Goal: Task Accomplishment & Management: Use online tool/utility

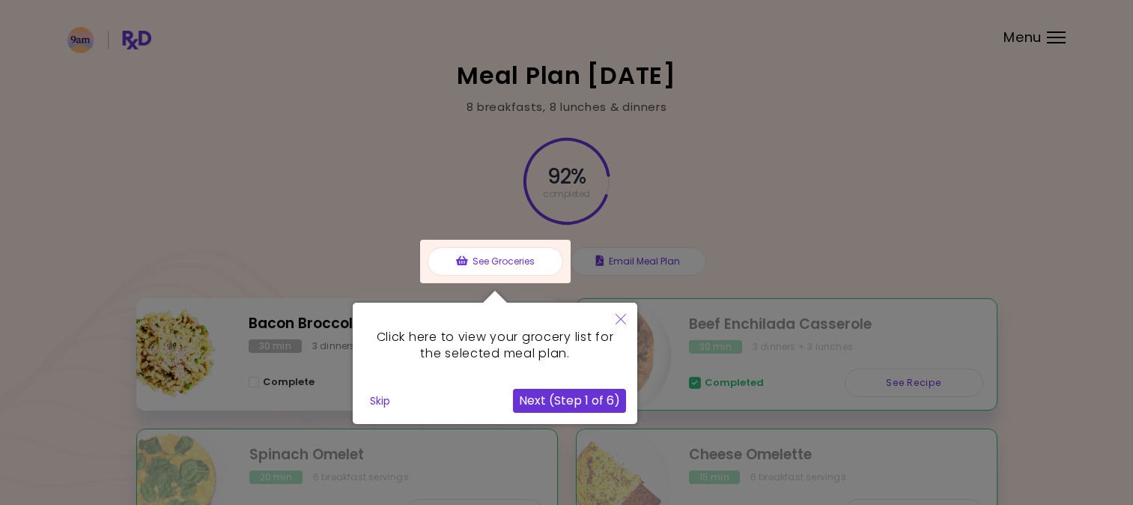
click at [621, 323] on icon "Close" at bounding box center [620, 319] width 10 height 10
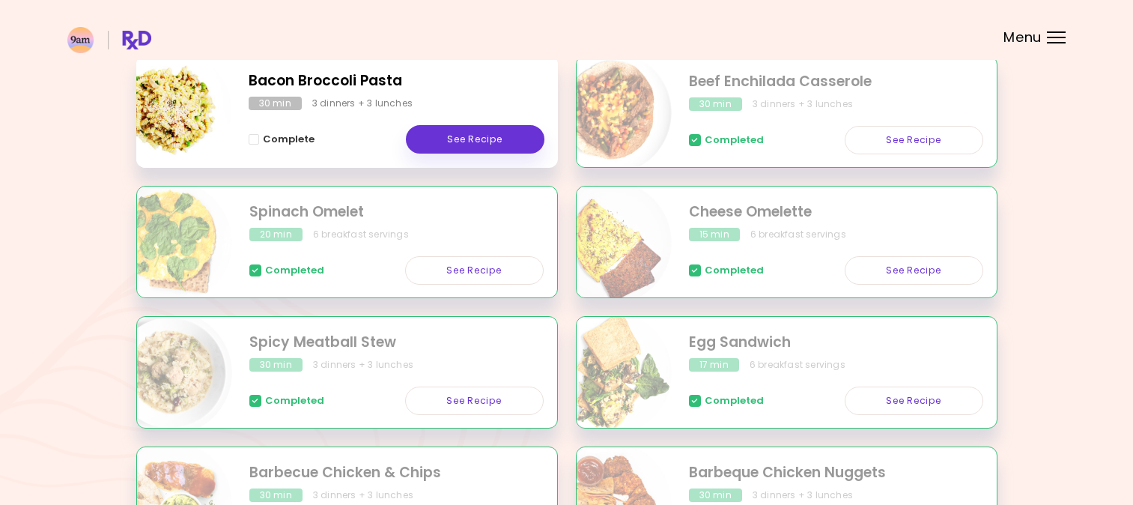
scroll to position [204, 0]
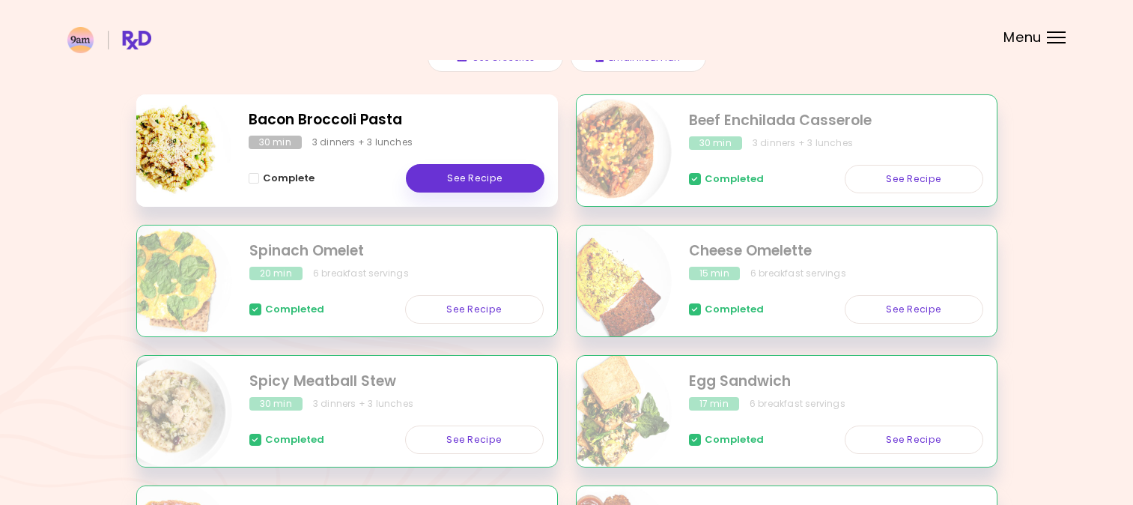
click at [341, 148] on div "3 dinners + 3 lunches" at bounding box center [362, 142] width 100 height 13
click at [347, 126] on h2 "Bacon Broccoli Pasta" at bounding box center [397, 120] width 296 height 22
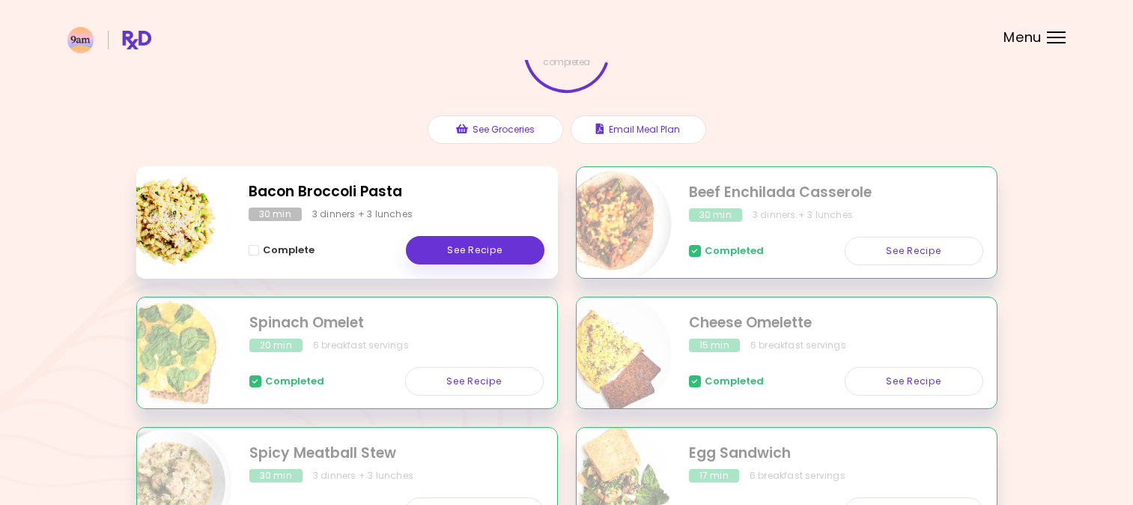
scroll to position [108, 0]
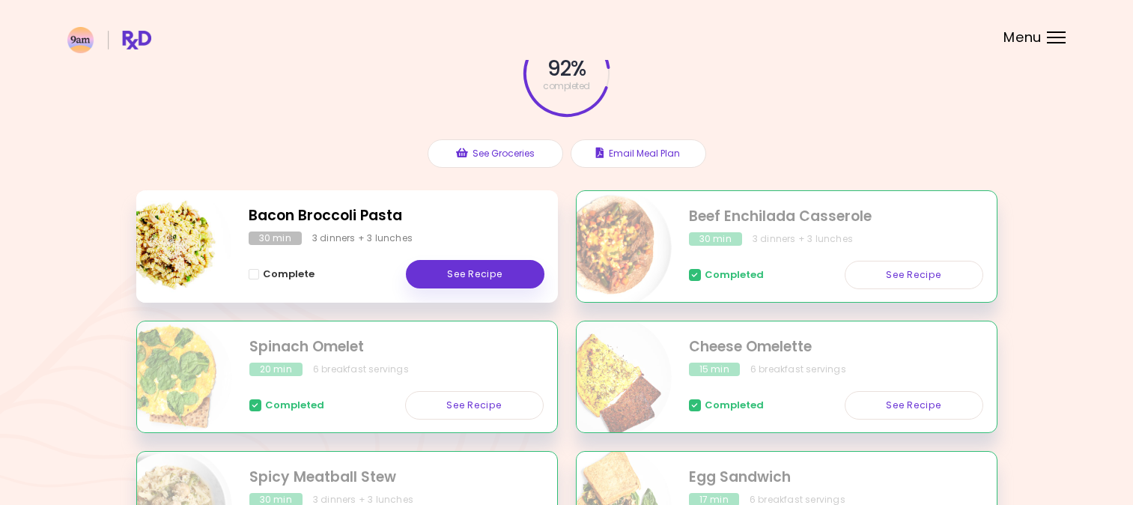
click at [361, 218] on h2 "Bacon Broccoli Pasta" at bounding box center [397, 216] width 296 height 22
click at [431, 282] on link "See Recipe" at bounding box center [475, 274] width 139 height 28
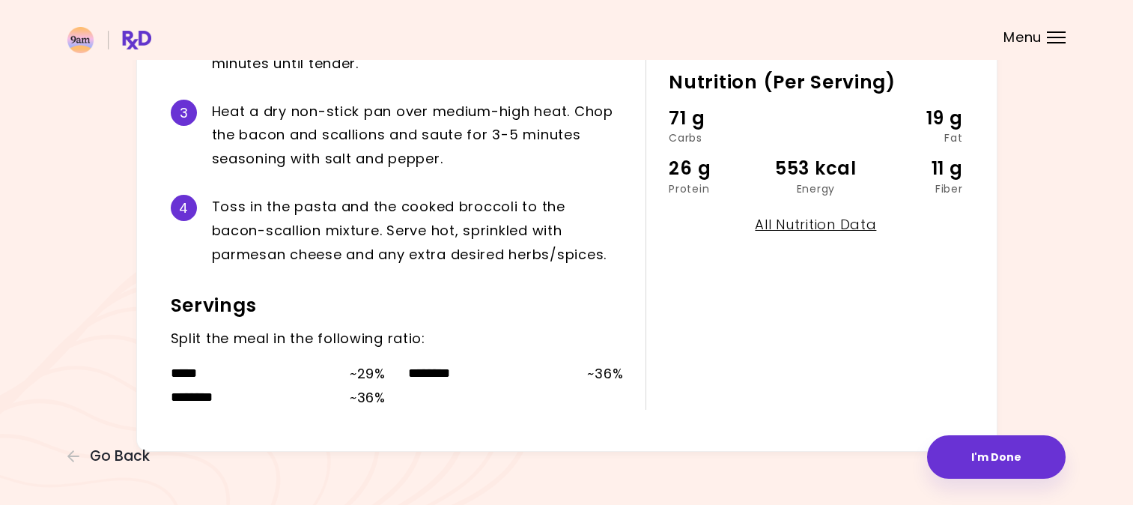
scroll to position [493, 0]
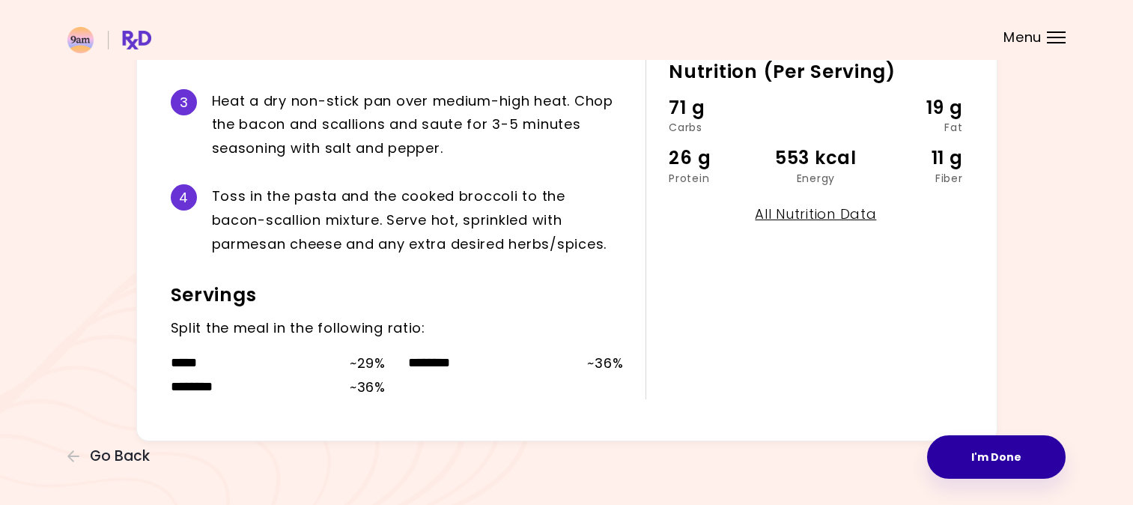
click at [958, 455] on button "I'm Done" at bounding box center [996, 456] width 139 height 43
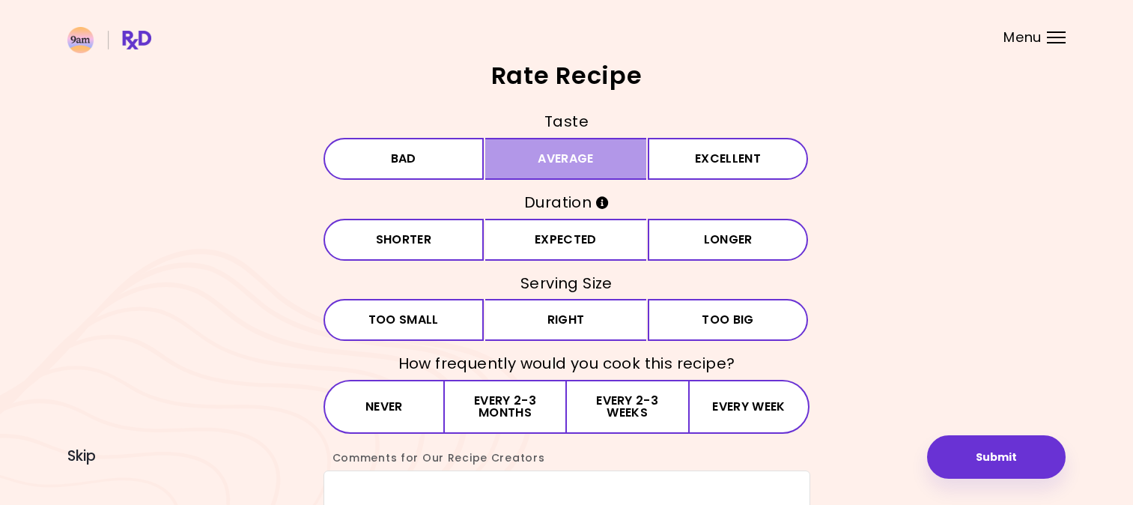
click at [505, 168] on button "Average" at bounding box center [565, 159] width 161 height 42
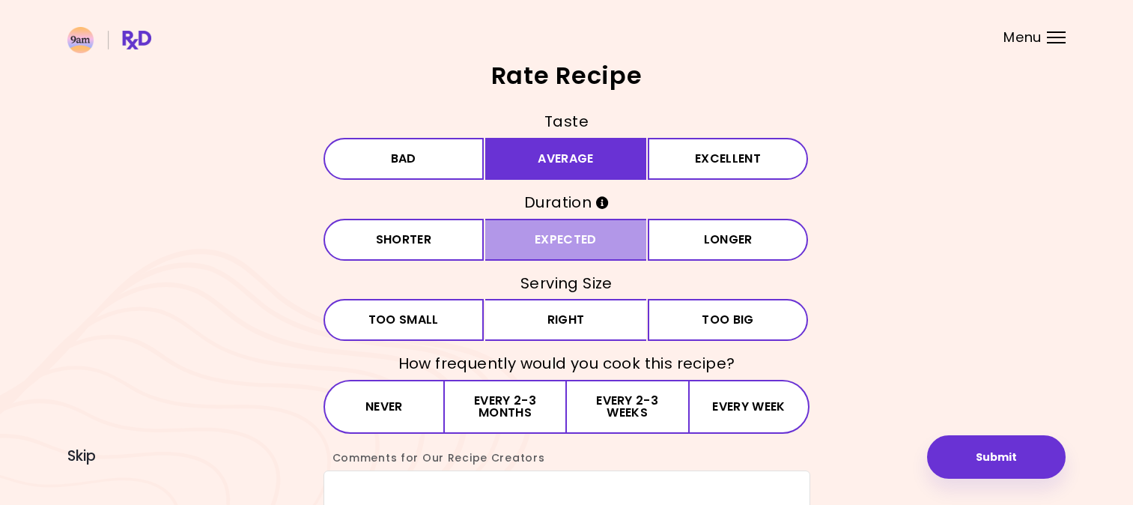
click at [505, 247] on button "Expected" at bounding box center [565, 240] width 161 height 42
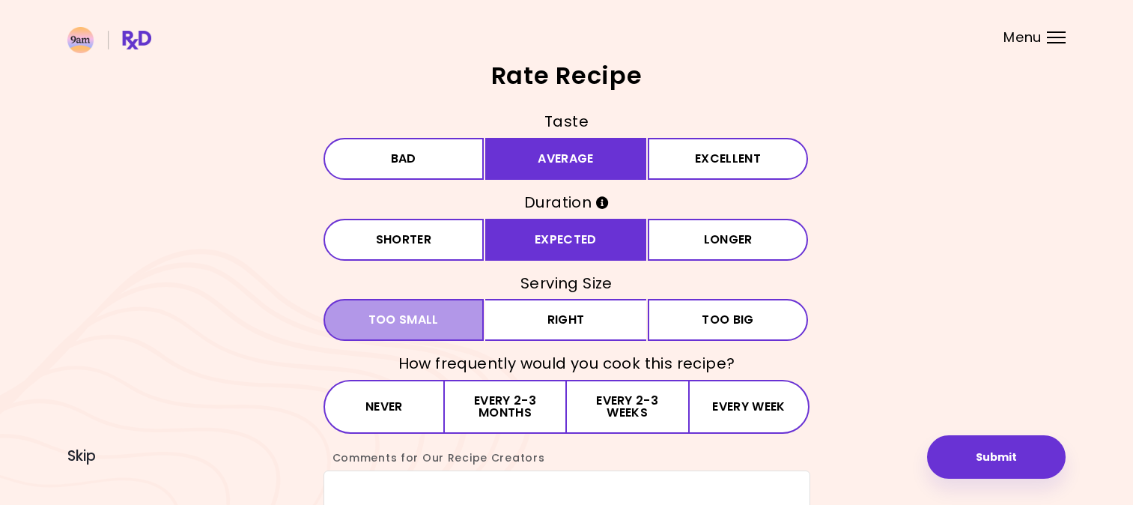
click at [472, 323] on button "Small Too small" at bounding box center [403, 320] width 161 height 42
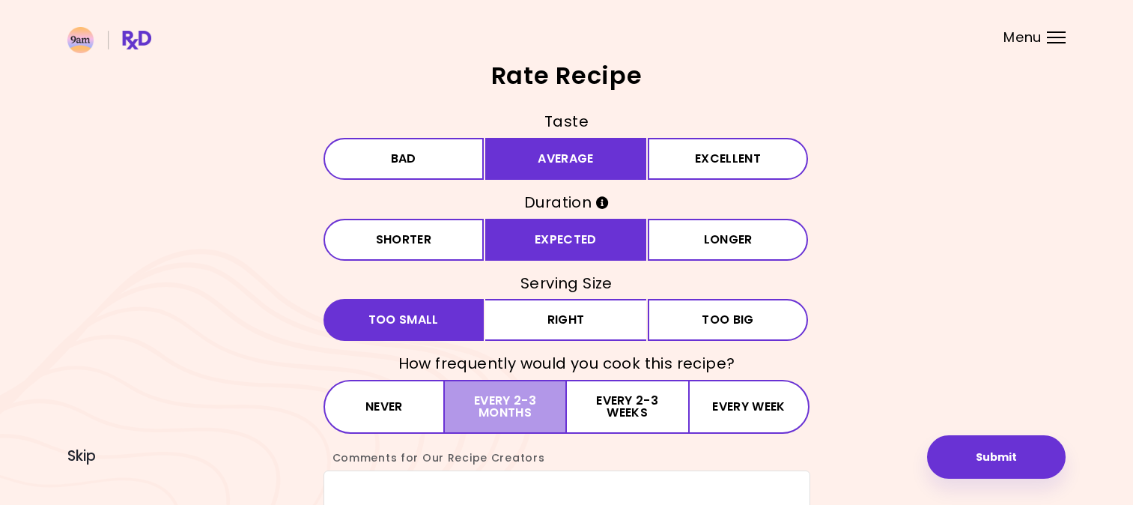
click at [483, 418] on button "Every 2-3 months" at bounding box center [505, 407] width 121 height 54
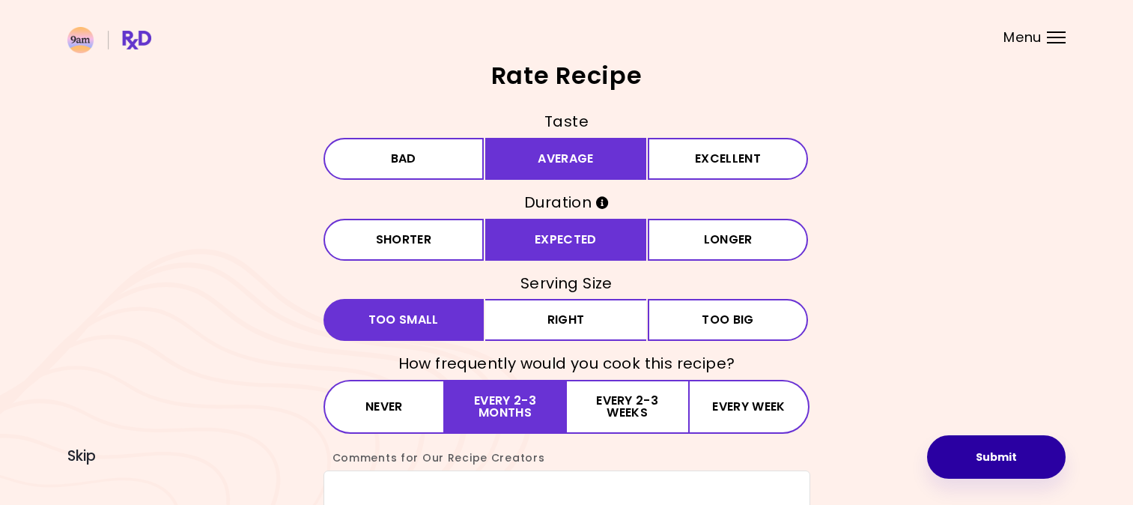
click at [990, 466] on button "Submit" at bounding box center [996, 456] width 139 height 43
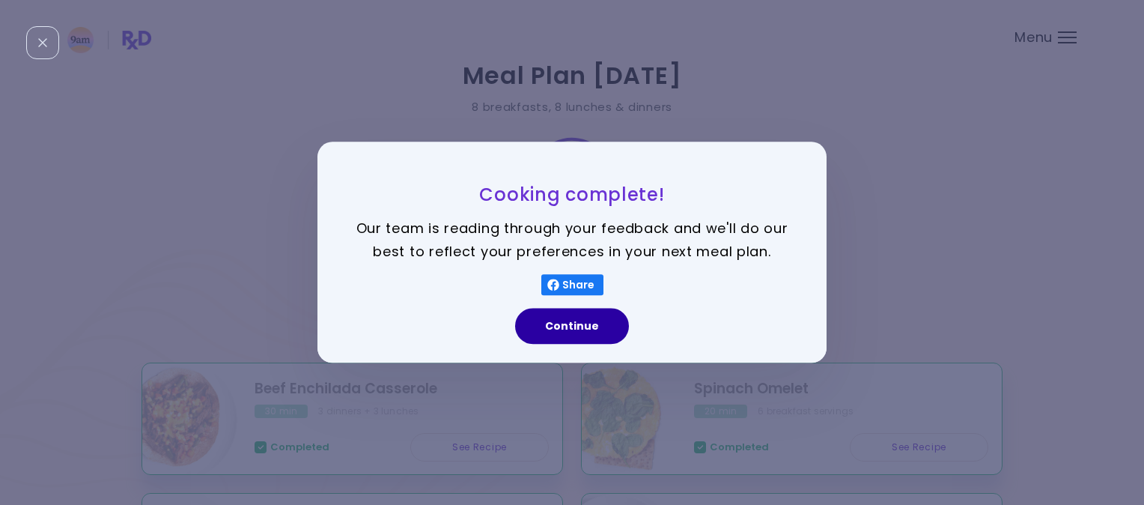
click at [557, 333] on button "Continue" at bounding box center [572, 326] width 114 height 36
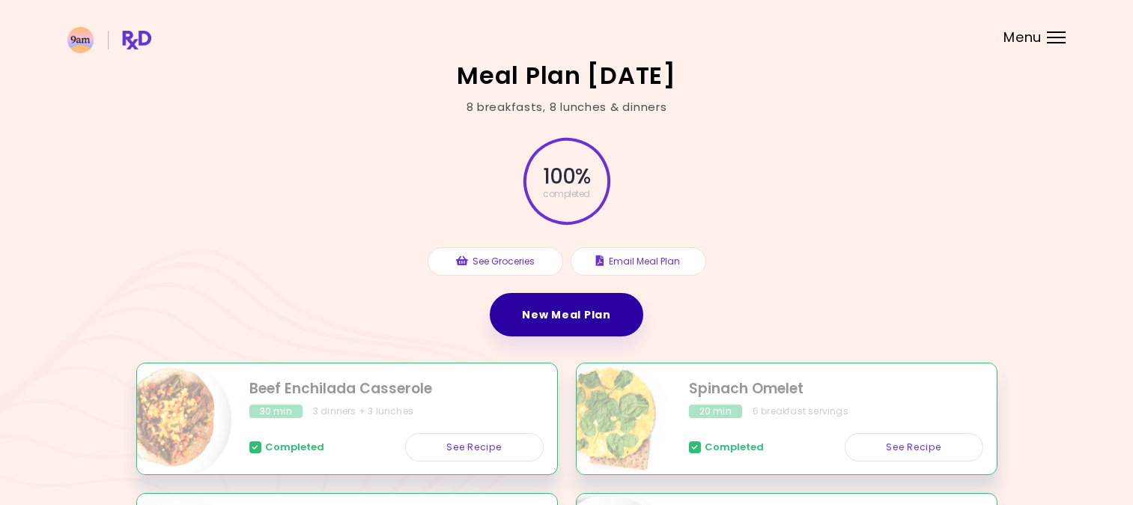
click at [563, 319] on link "New Meal Plan" at bounding box center [566, 314] width 153 height 43
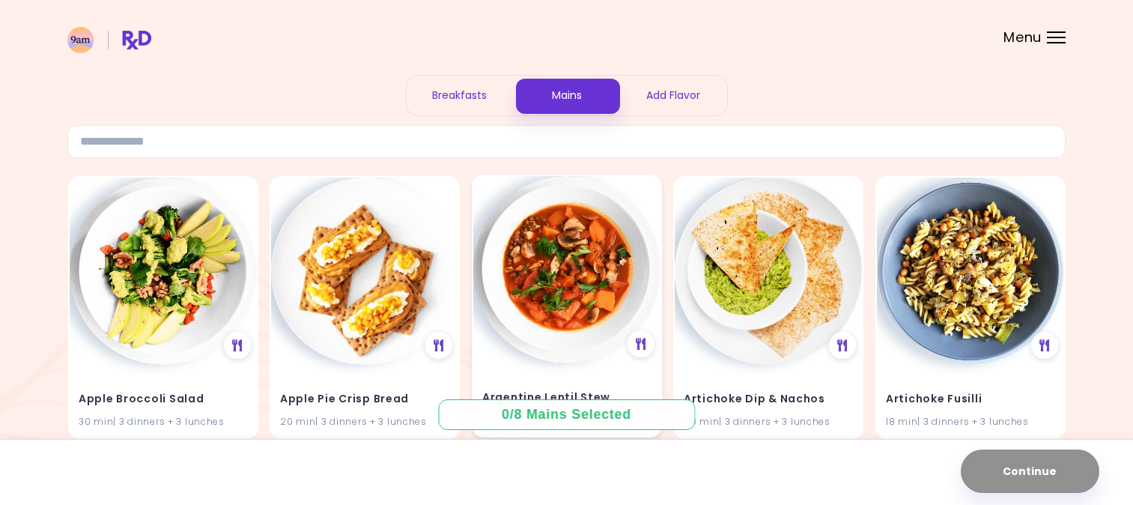
scroll to position [70, 0]
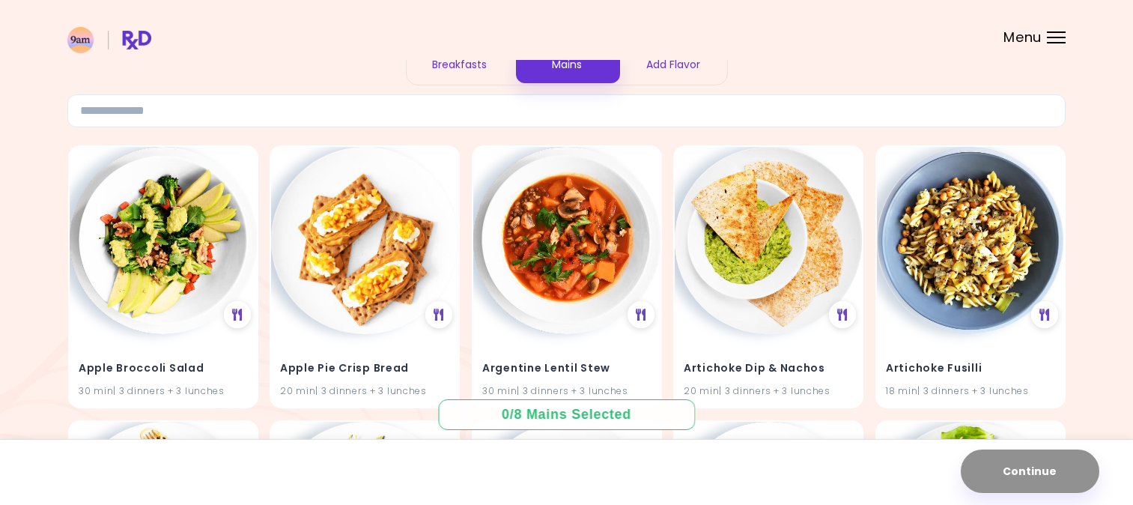
click at [457, 67] on div "Breakfasts" at bounding box center [460, 65] width 107 height 40
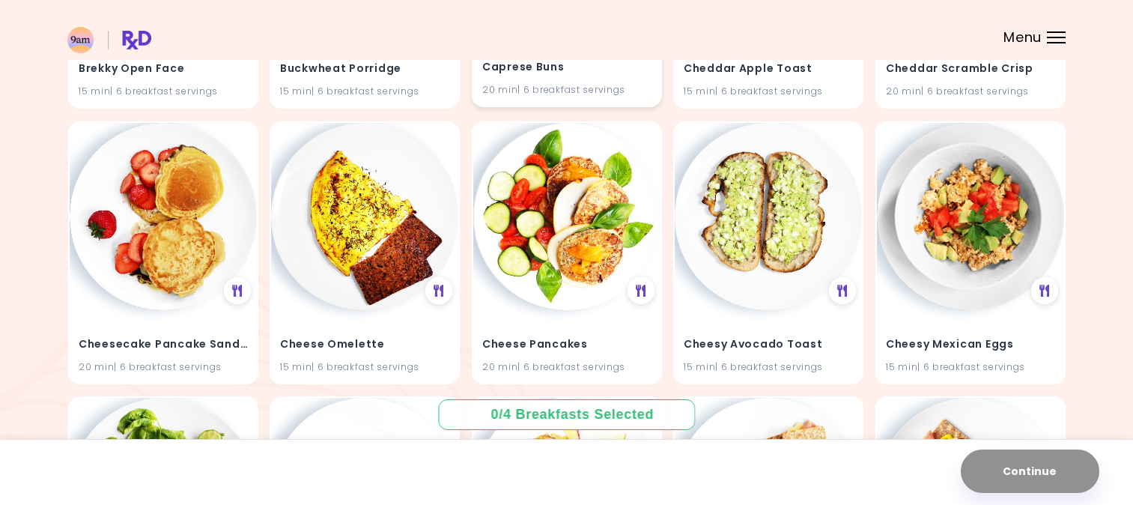
scroll to position [2020, 0]
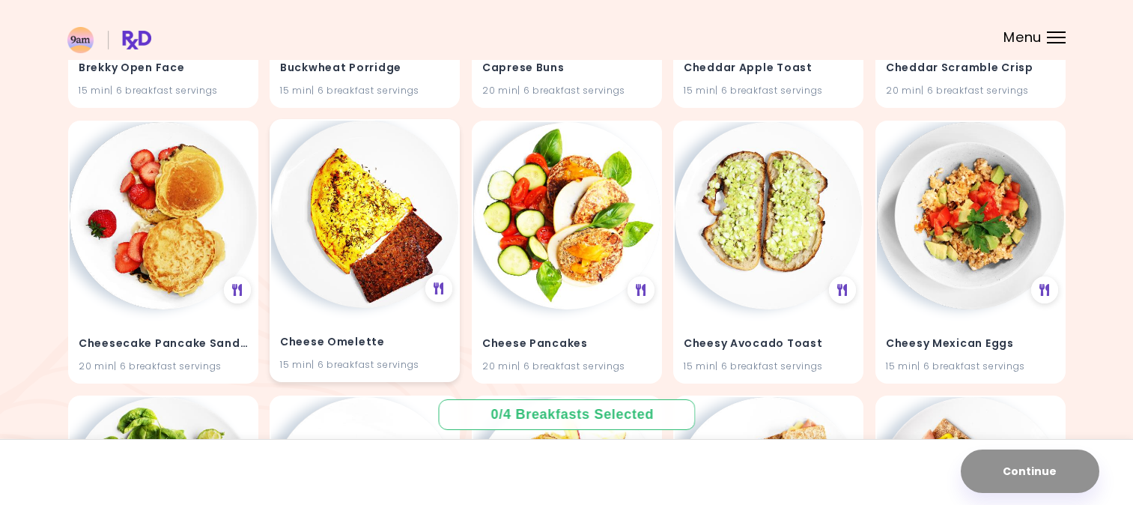
click at [335, 240] on img at bounding box center [364, 214] width 187 height 187
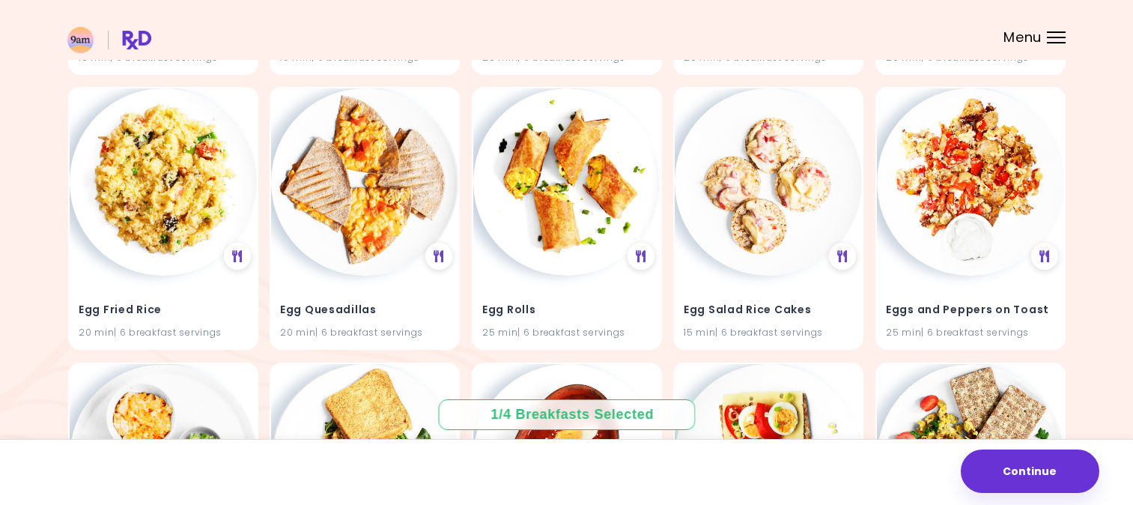
scroll to position [2879, 0]
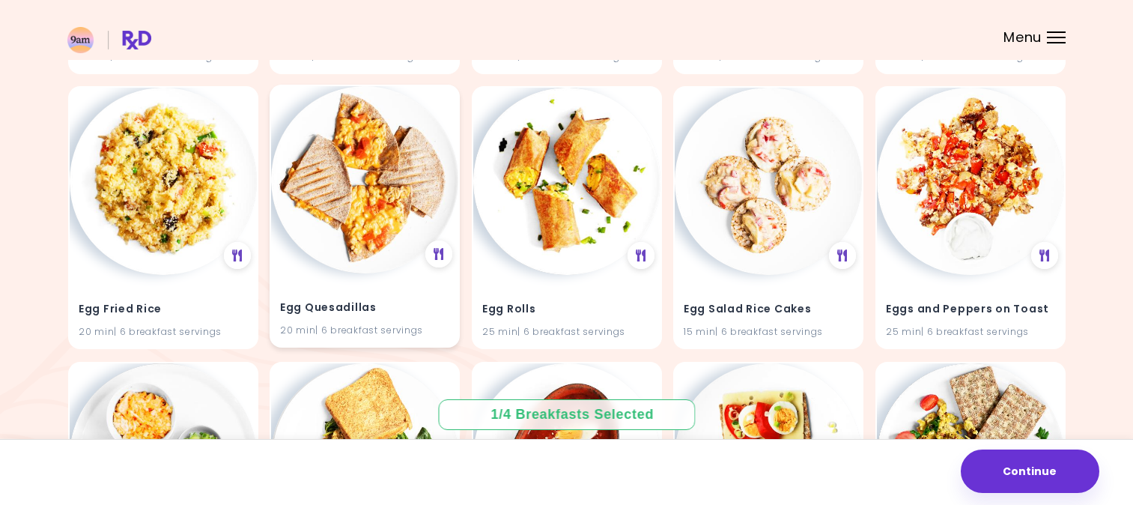
click at [351, 186] on img at bounding box center [364, 179] width 187 height 187
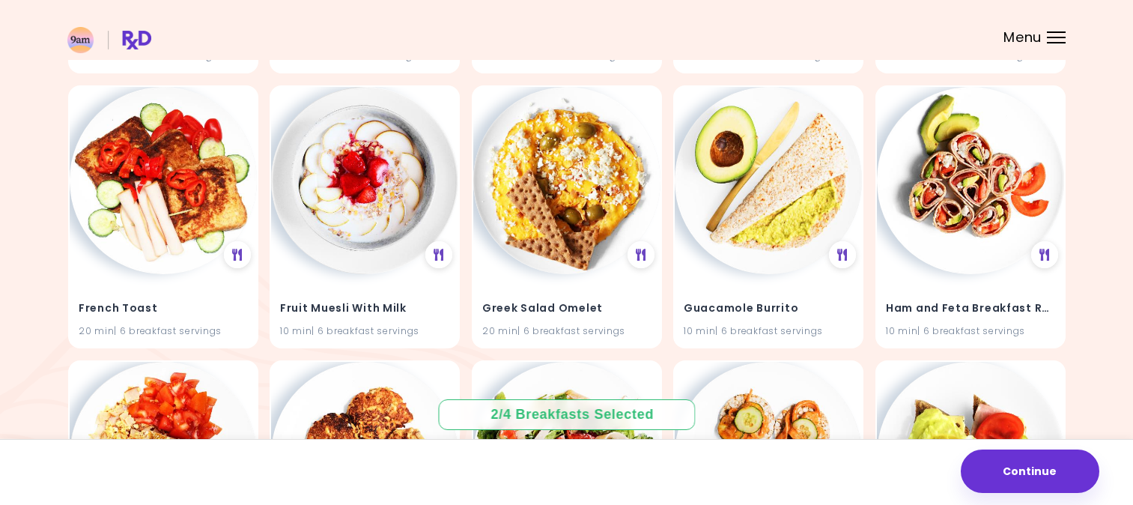
scroll to position [3431, 0]
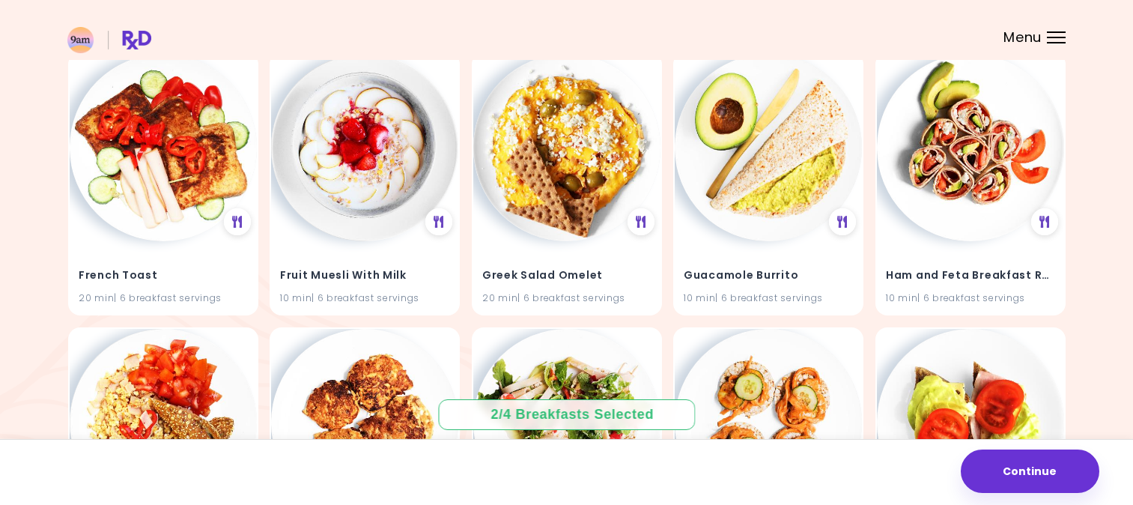
click at [351, 186] on img at bounding box center [364, 147] width 187 height 187
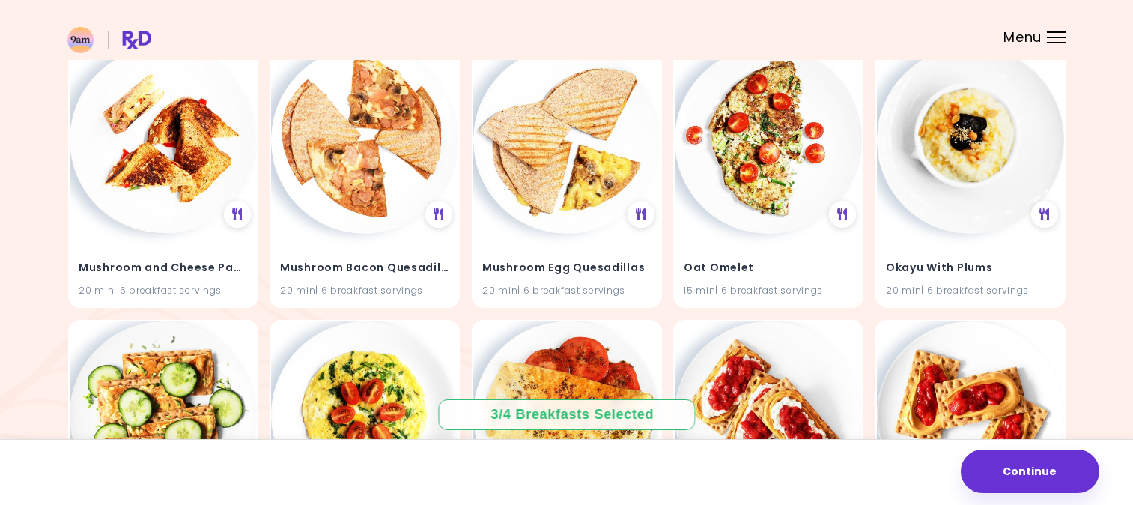
scroll to position [4561, 0]
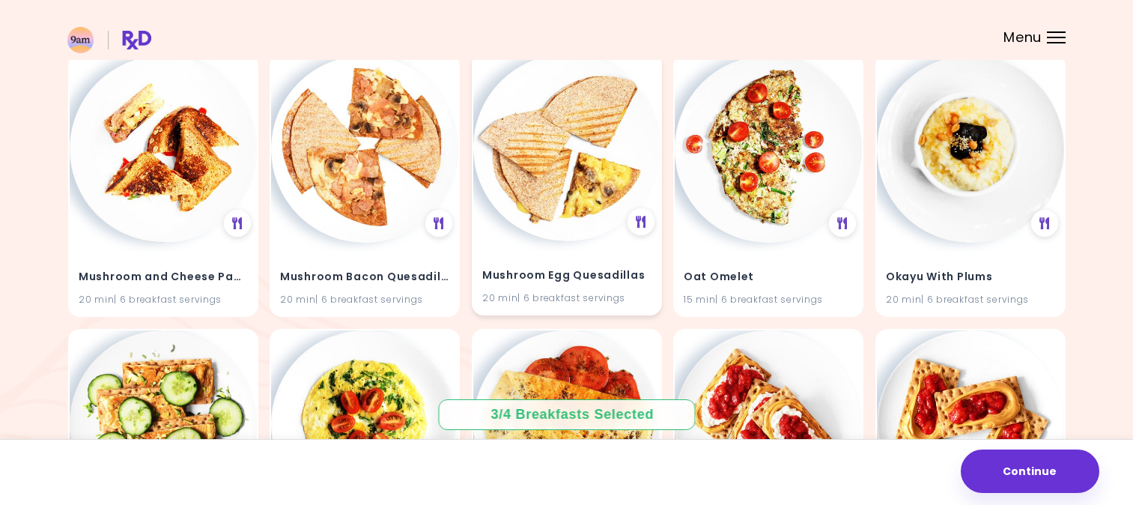
click at [586, 168] on img at bounding box center [566, 147] width 187 height 187
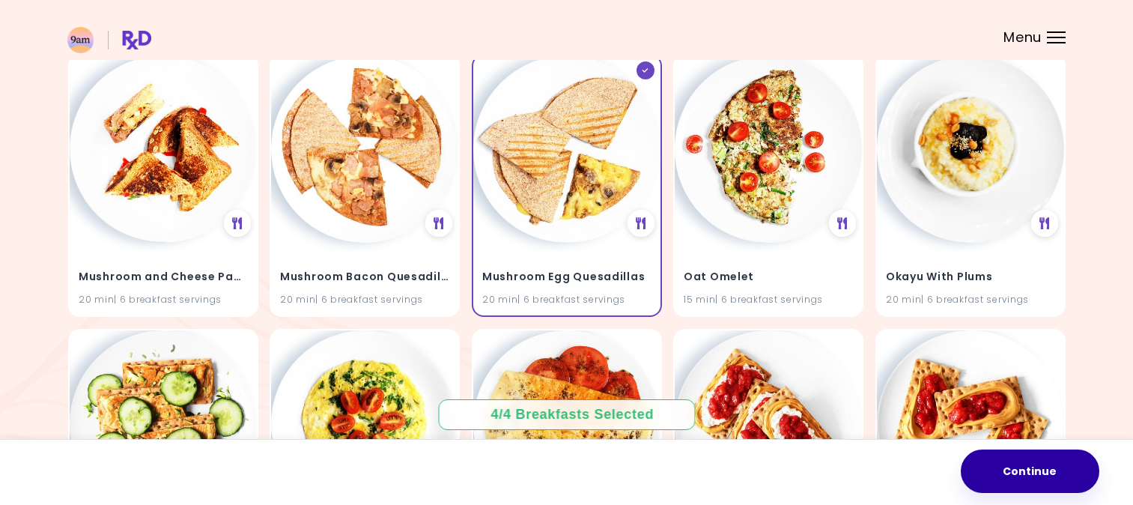
click at [1028, 466] on button "Continue" at bounding box center [1030, 470] width 139 height 43
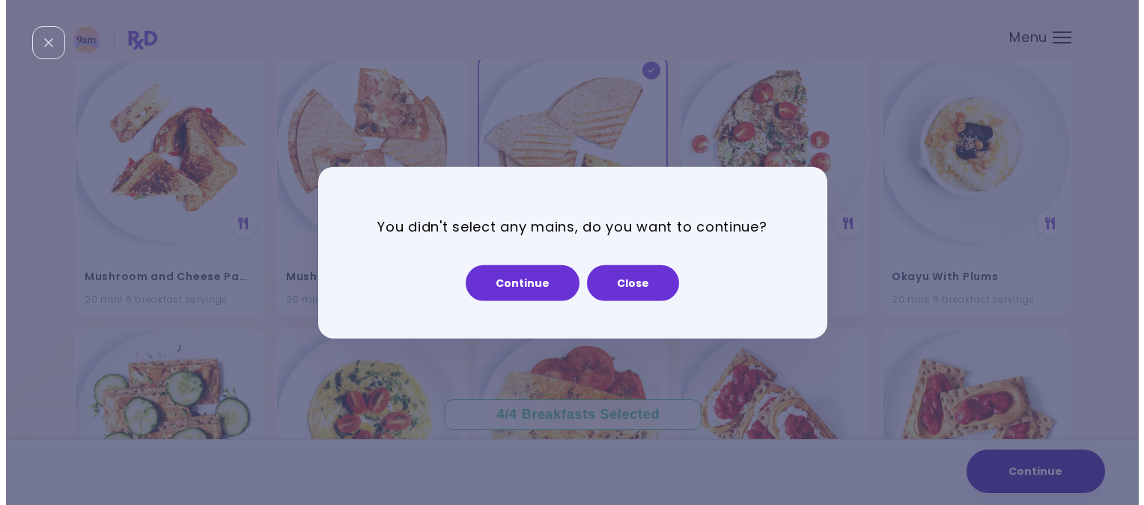
scroll to position [4597, 0]
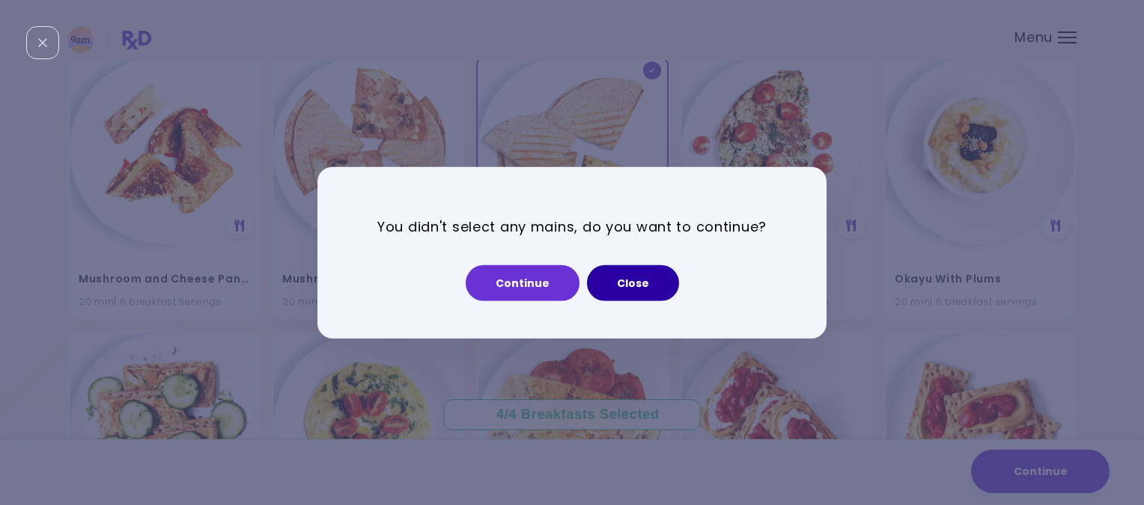
click at [609, 291] on button "Close" at bounding box center [633, 282] width 92 height 36
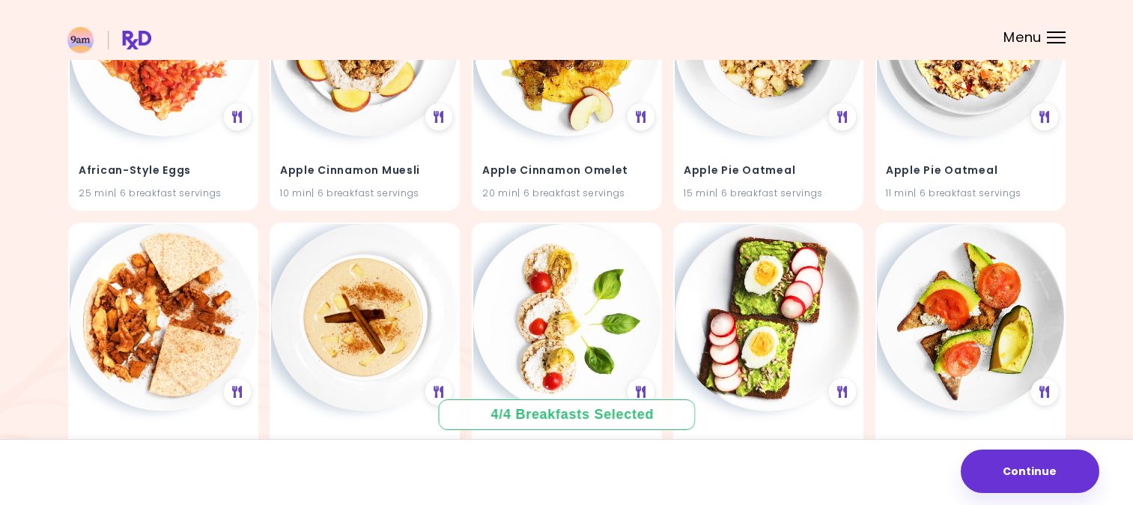
scroll to position [0, 0]
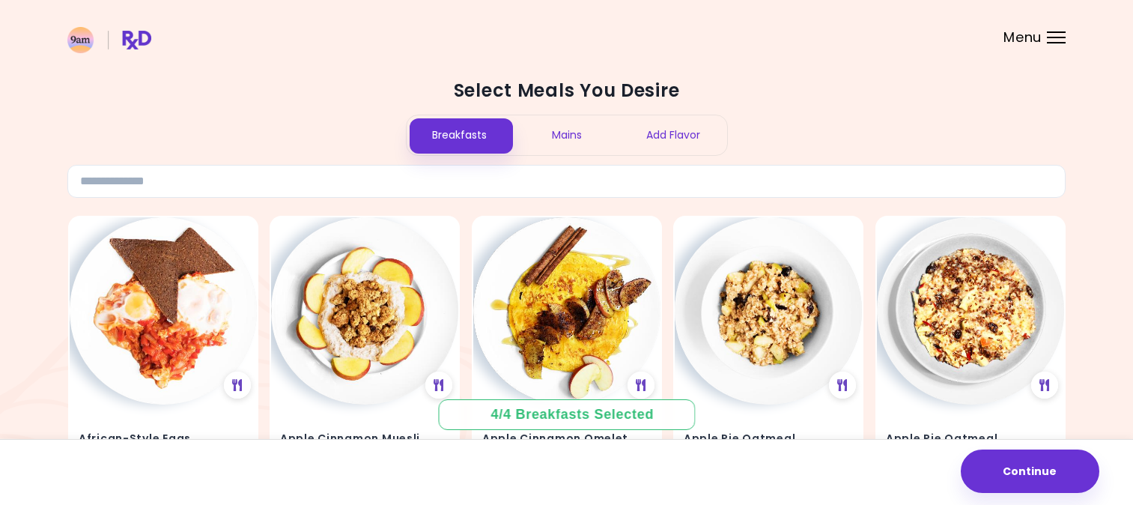
click at [584, 130] on div "Mains" at bounding box center [566, 135] width 107 height 40
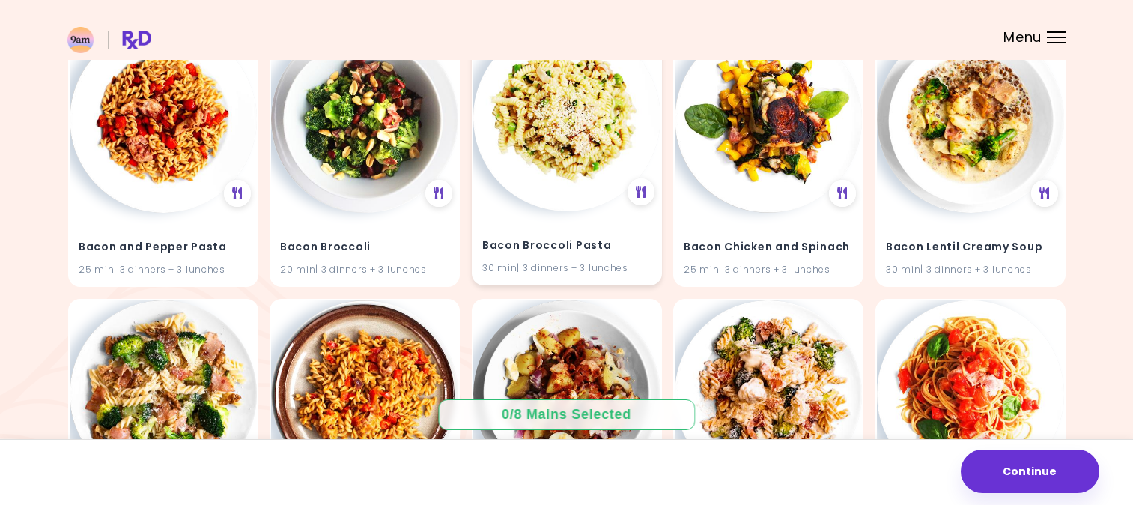
scroll to position [2120, 0]
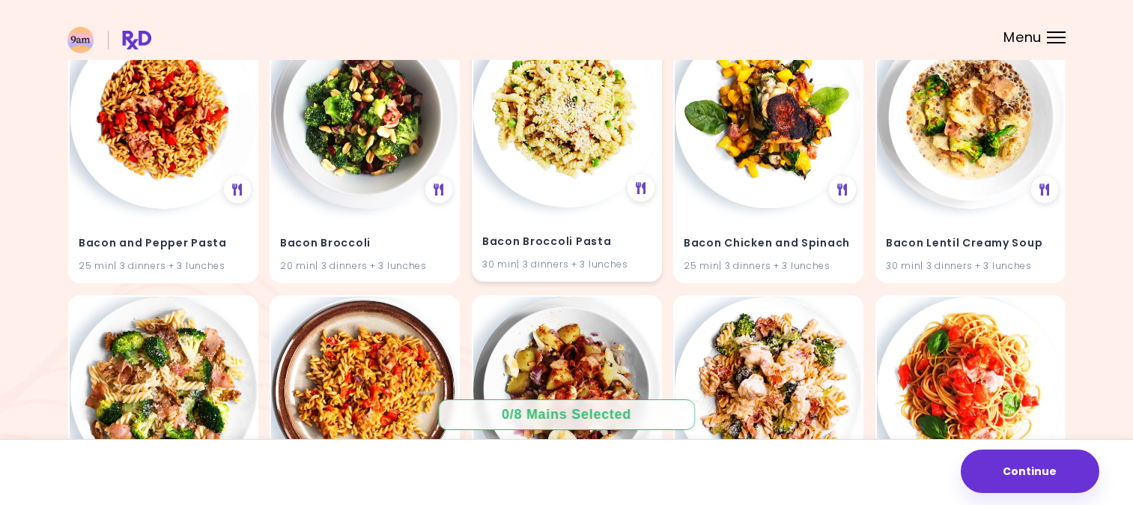
click at [563, 204] on img at bounding box center [566, 113] width 187 height 187
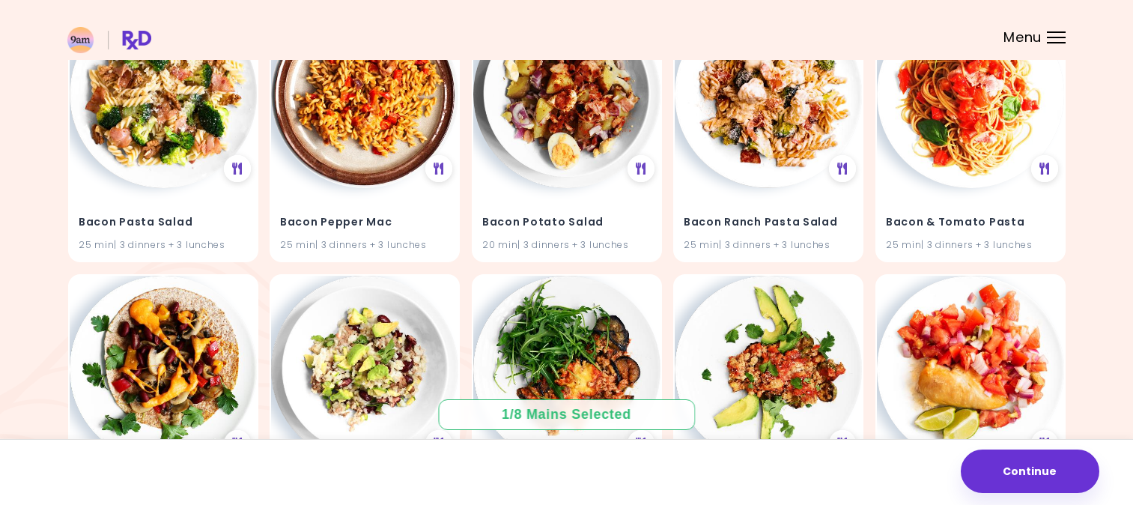
scroll to position [2417, 0]
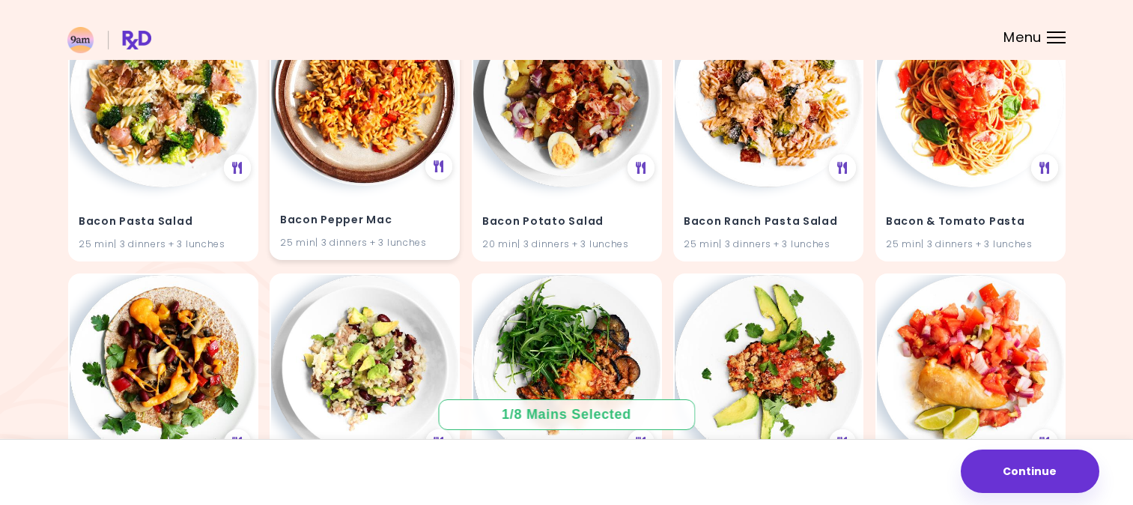
click at [330, 174] on img at bounding box center [364, 92] width 187 height 187
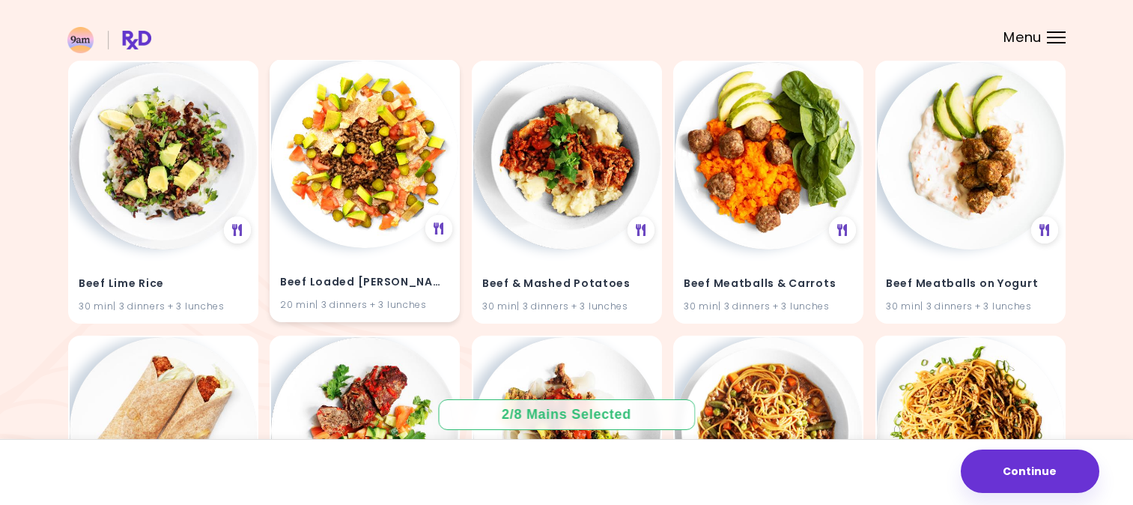
scroll to position [9239, 0]
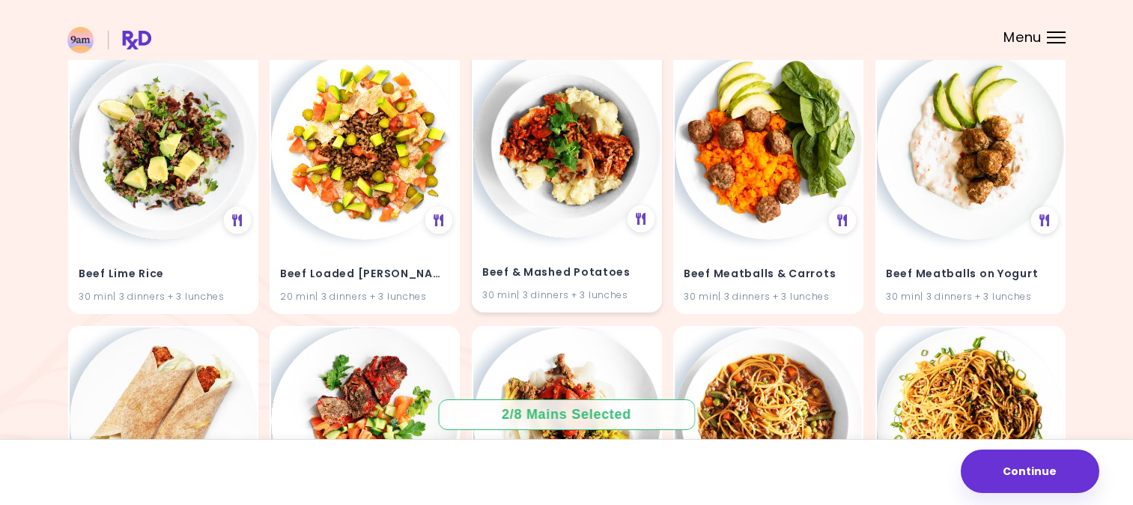
click at [529, 249] on div "Beef & Mashed Potatoes 30 min | 3 dinners + 3 lunches" at bounding box center [566, 273] width 187 height 73
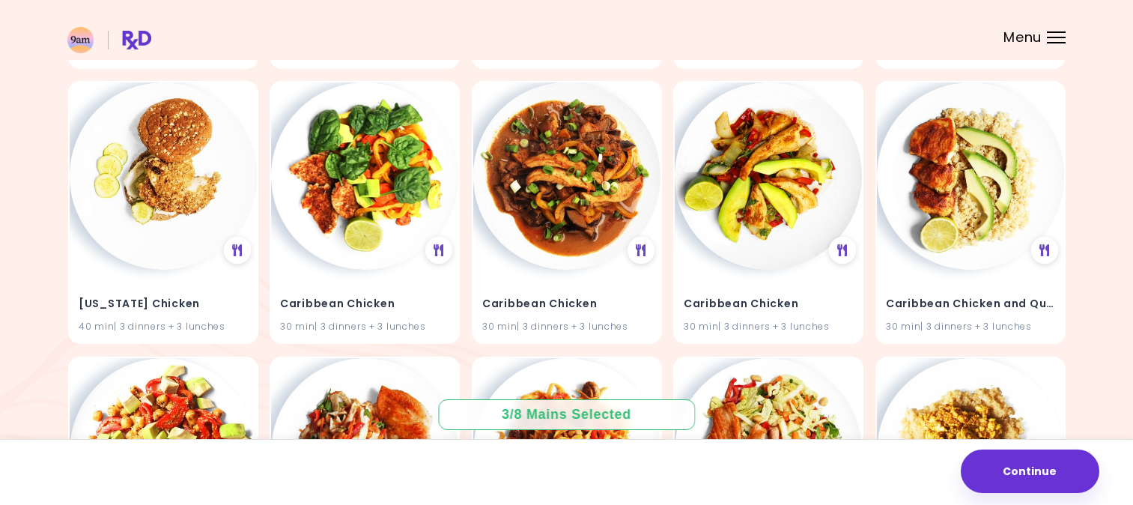
scroll to position [13066, 0]
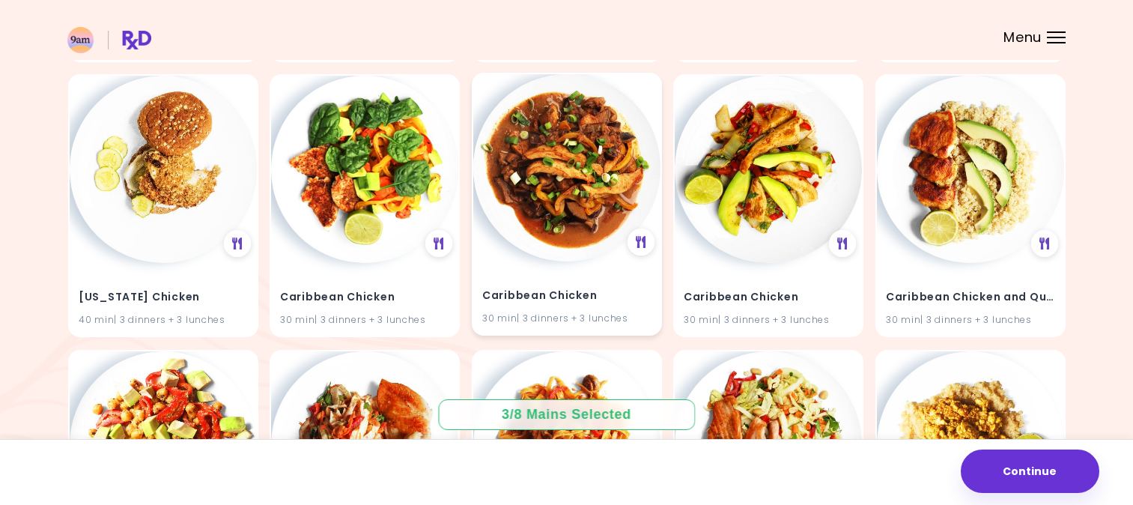
click at [553, 212] on img at bounding box center [566, 167] width 187 height 187
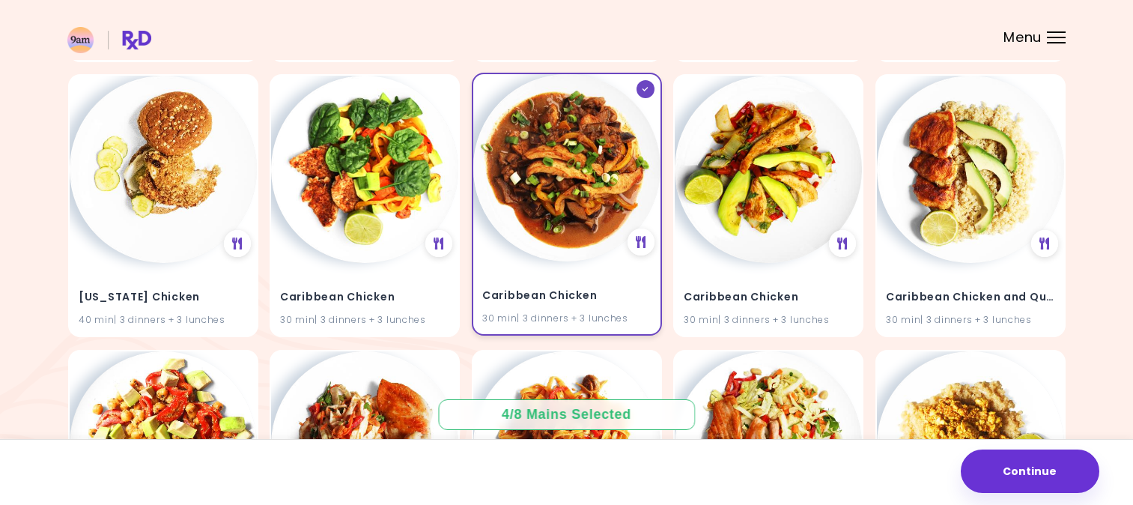
click at [553, 212] on img at bounding box center [566, 167] width 187 height 187
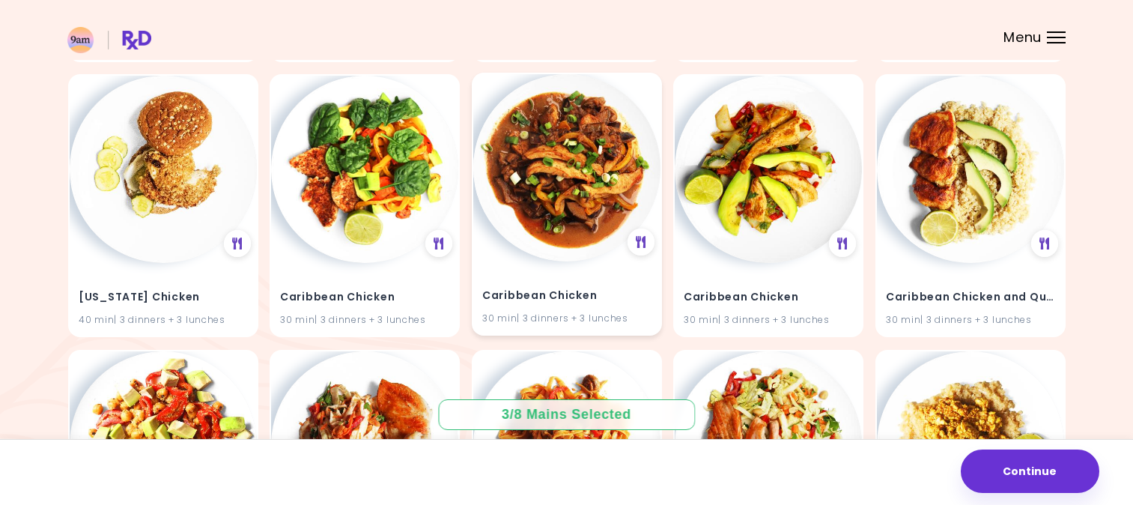
click at [553, 212] on img at bounding box center [566, 167] width 187 height 187
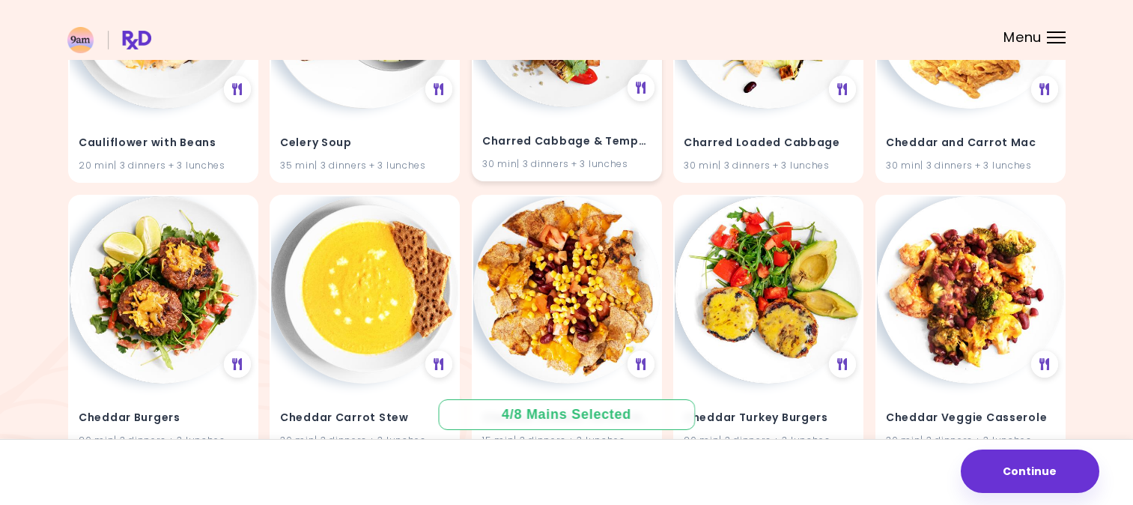
scroll to position [15242, 0]
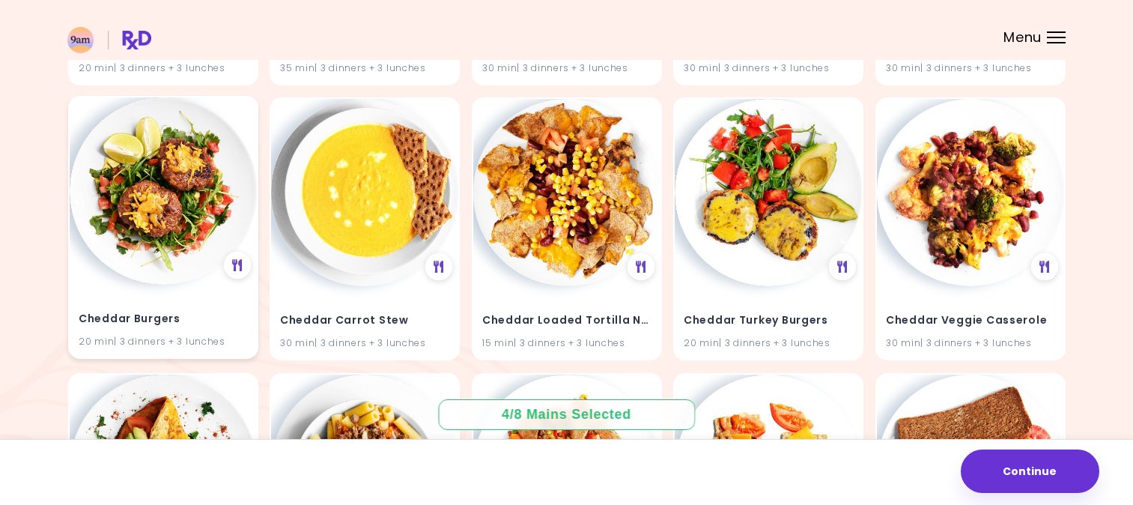
click at [132, 169] on img at bounding box center [163, 190] width 187 height 187
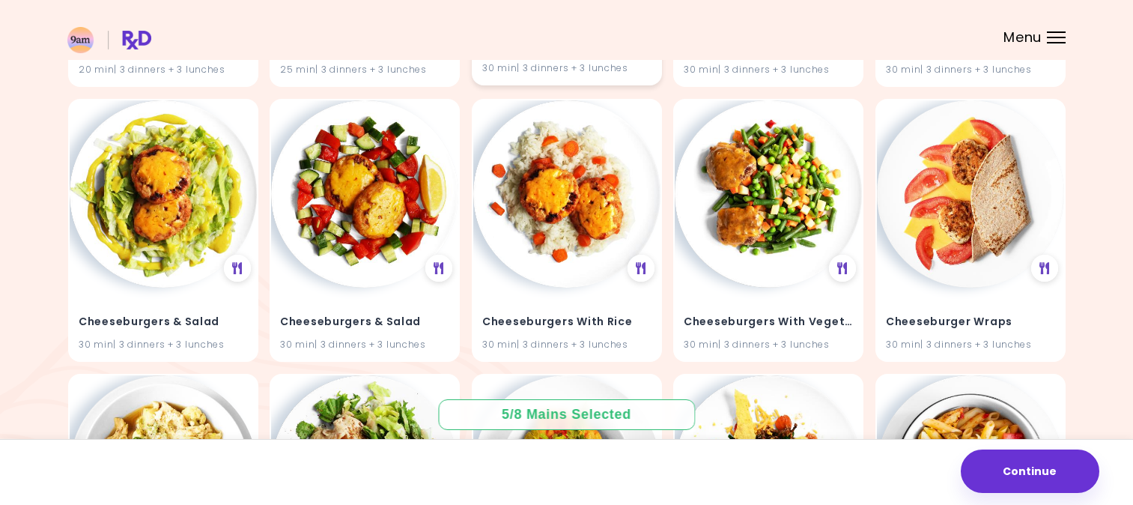
scroll to position [15792, 0]
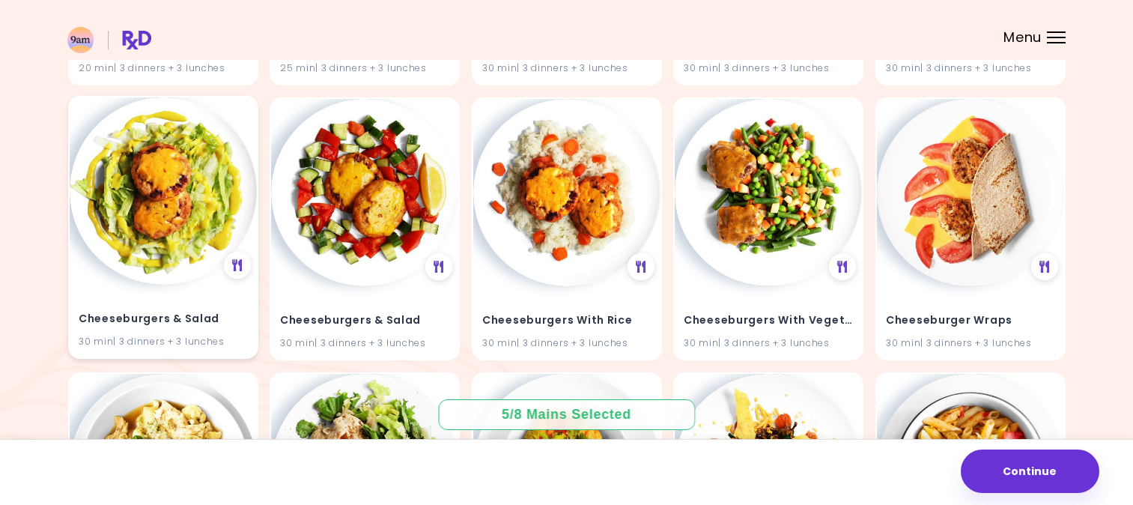
click at [165, 193] on img at bounding box center [163, 190] width 187 height 187
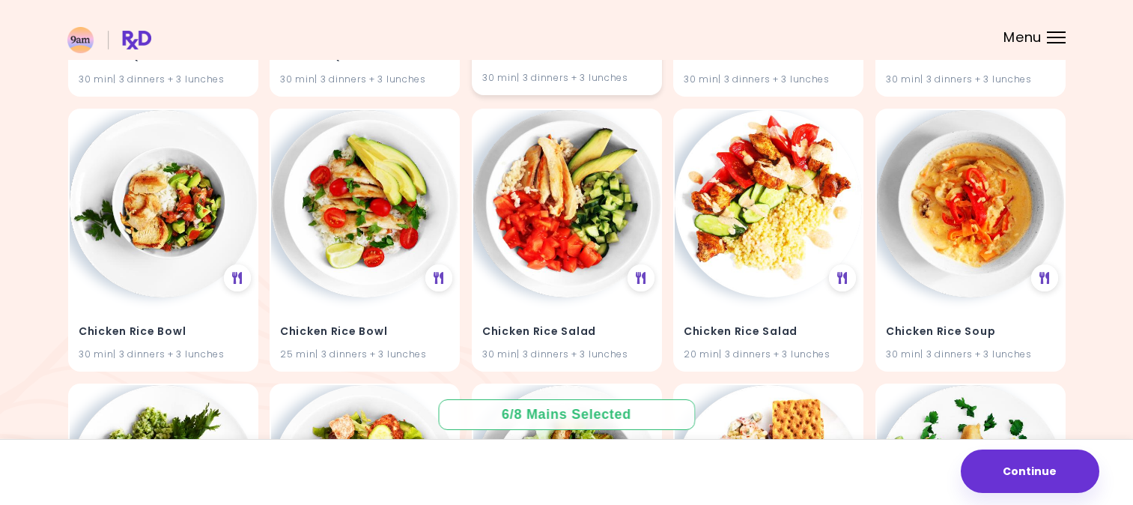
scroll to position [21008, 0]
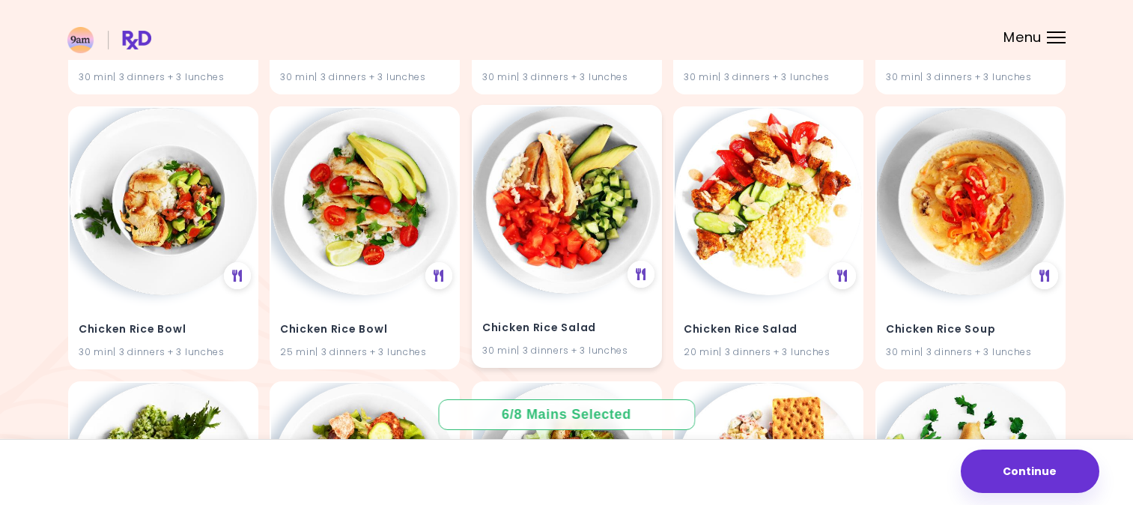
drag, startPoint x: 488, startPoint y: 280, endPoint x: 532, endPoint y: 175, distance: 113.5
click at [532, 175] on div "Chicken Rice Salad 30 min | 3 dinners + 3 lunches" at bounding box center [567, 236] width 190 height 263
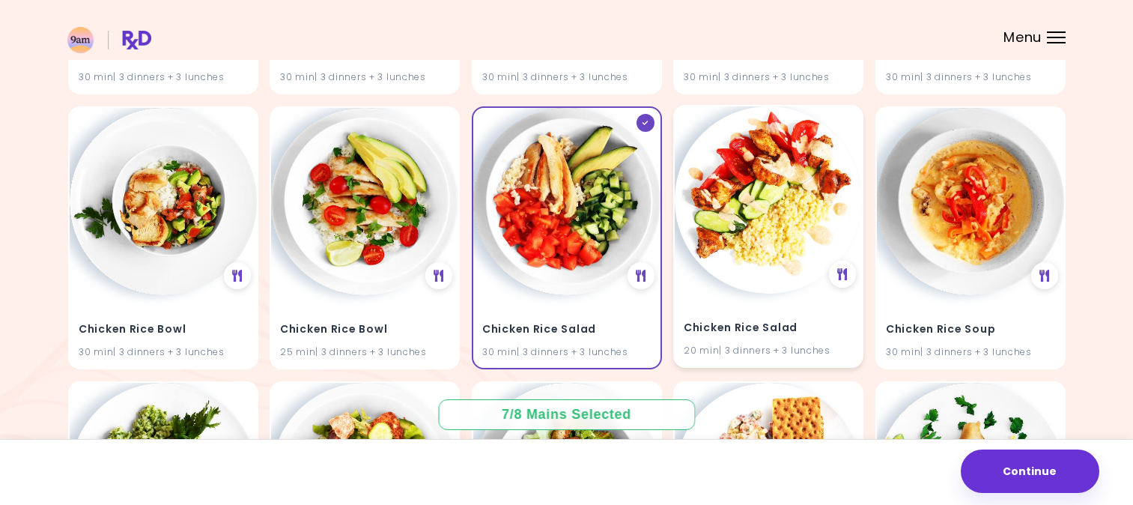
scroll to position [21018, 0]
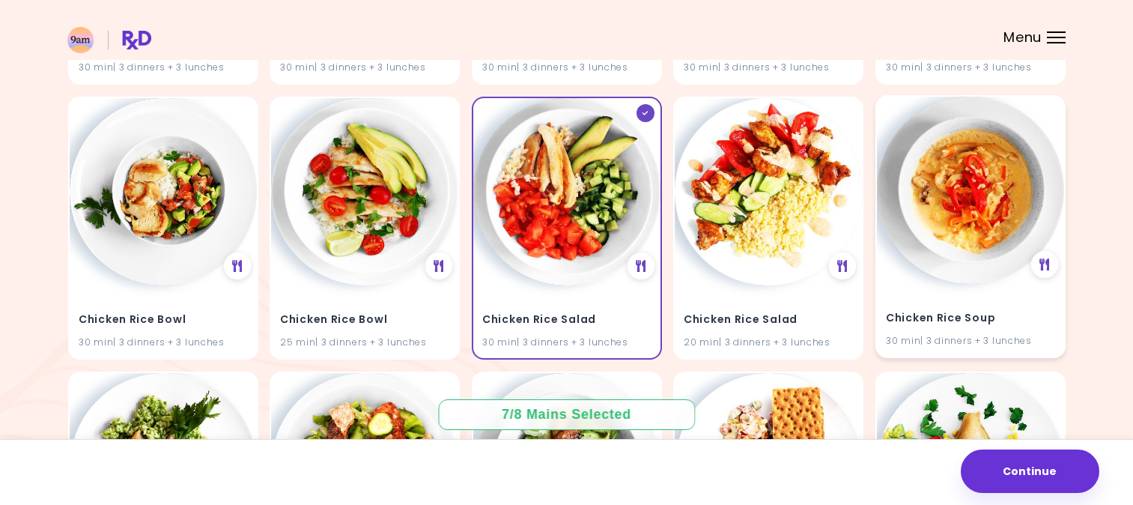
click at [946, 267] on img at bounding box center [970, 190] width 187 height 187
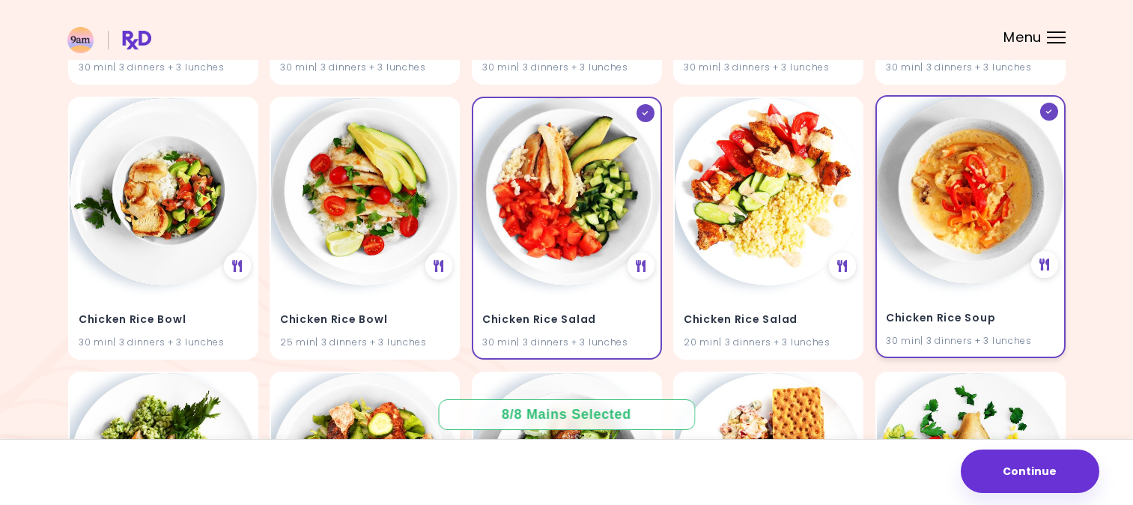
click at [946, 267] on img at bounding box center [970, 190] width 187 height 187
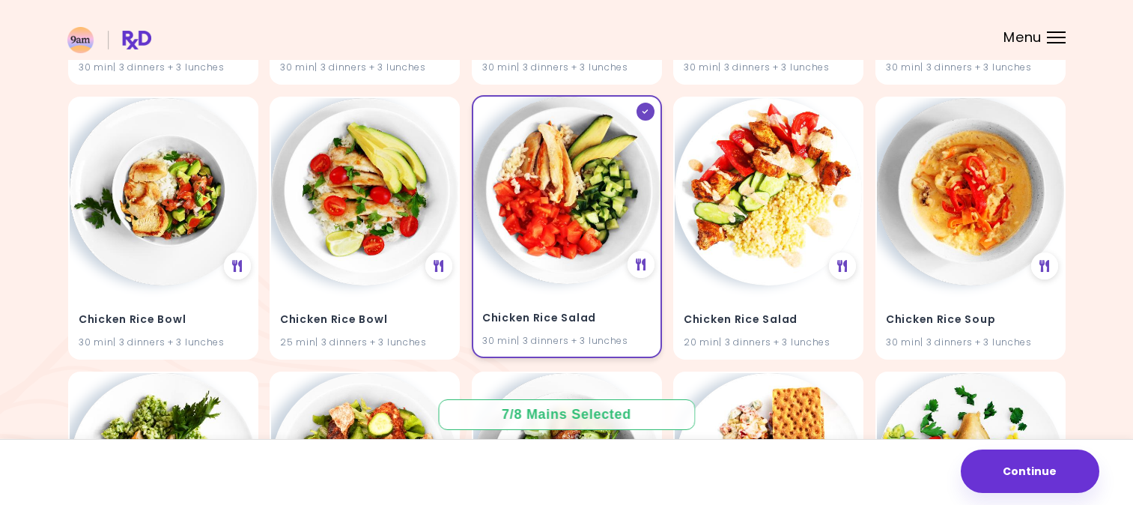
click at [565, 253] on img at bounding box center [566, 190] width 187 height 187
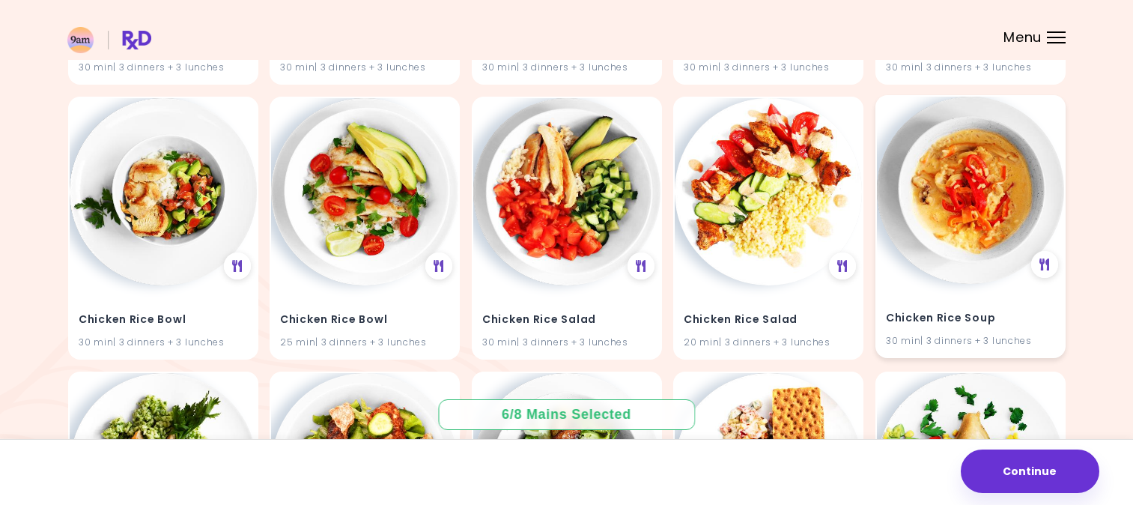
click at [971, 291] on div "Chicken Rice Soup 30 min | 3 dinners + 3 lunches" at bounding box center [970, 320] width 187 height 73
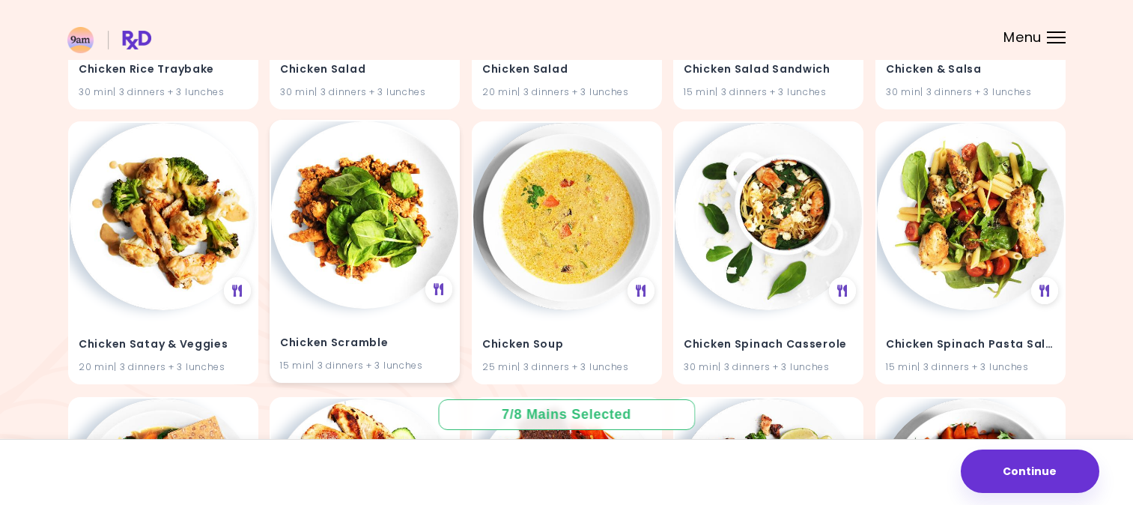
scroll to position [21544, 0]
click at [342, 228] on img at bounding box center [364, 214] width 187 height 187
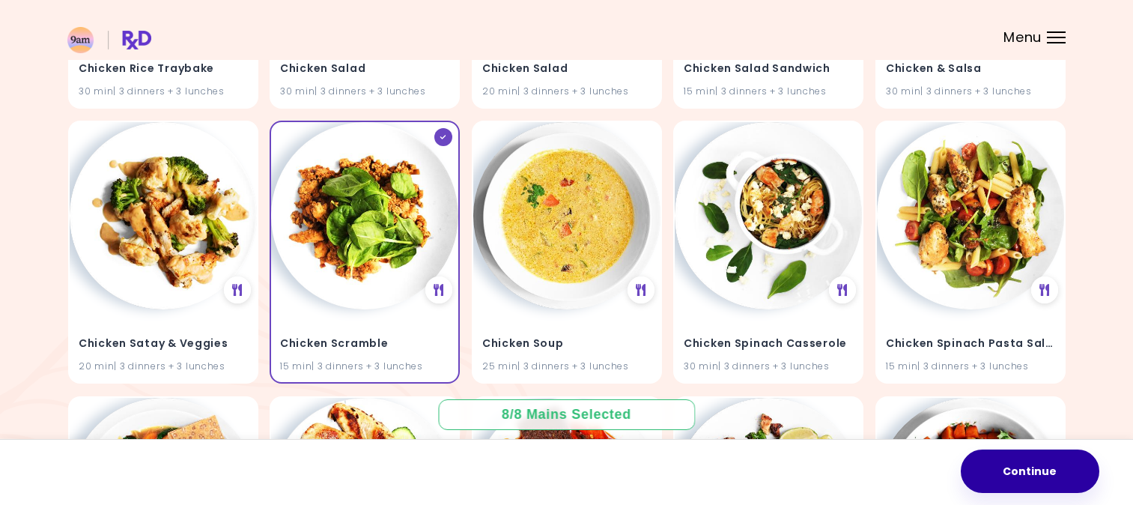
click at [1050, 484] on button "Continue" at bounding box center [1030, 470] width 139 height 43
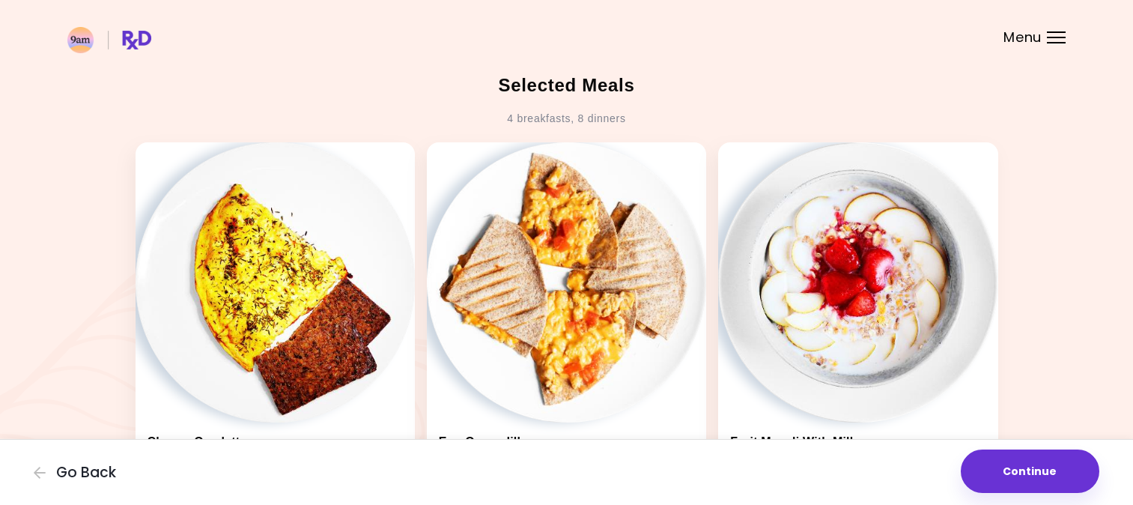
click at [1050, 484] on button "Continue" at bounding box center [1030, 470] width 139 height 43
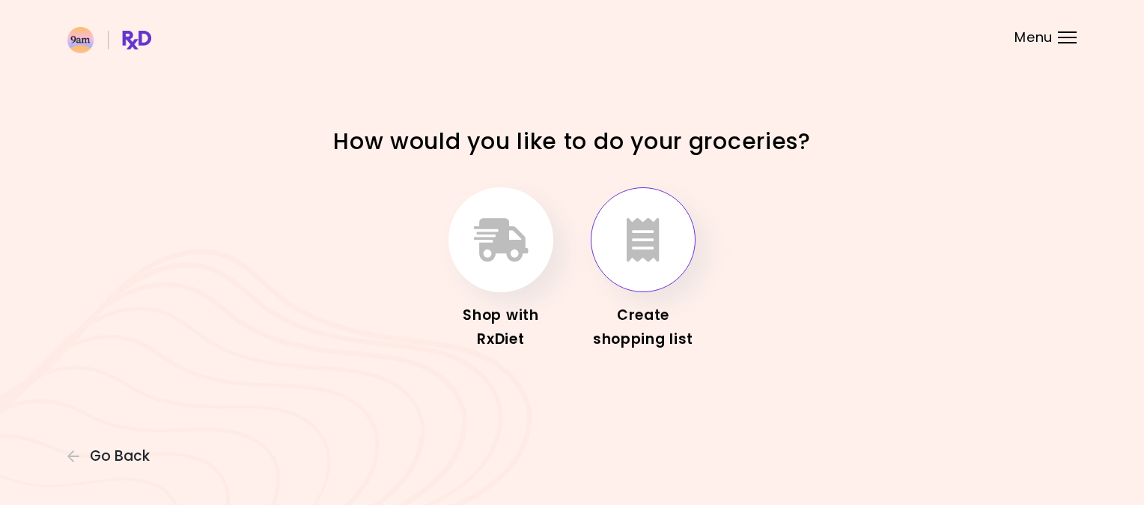
click at [662, 244] on button "button" at bounding box center [643, 239] width 105 height 105
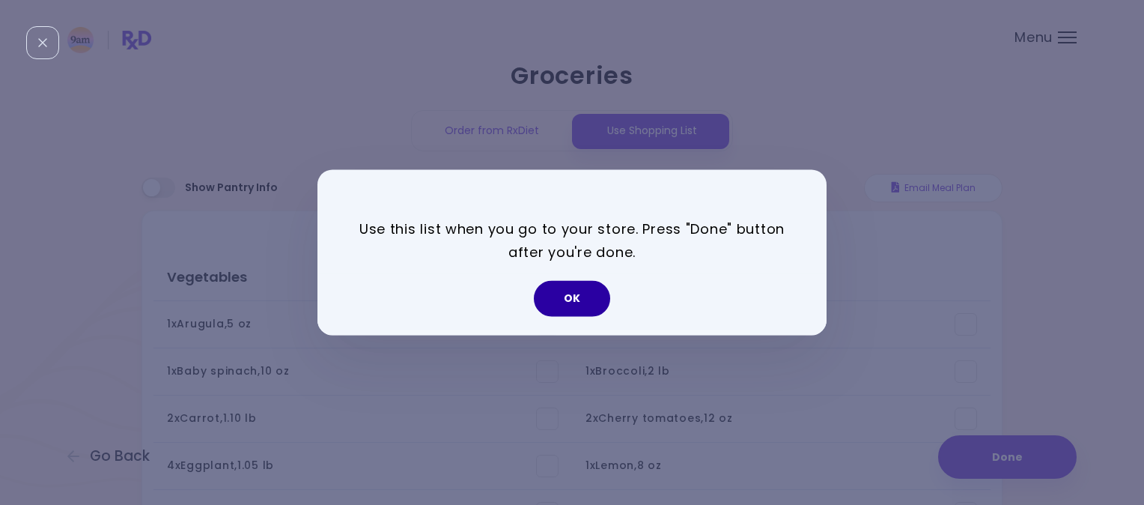
click at [586, 294] on button "OK" at bounding box center [572, 299] width 76 height 36
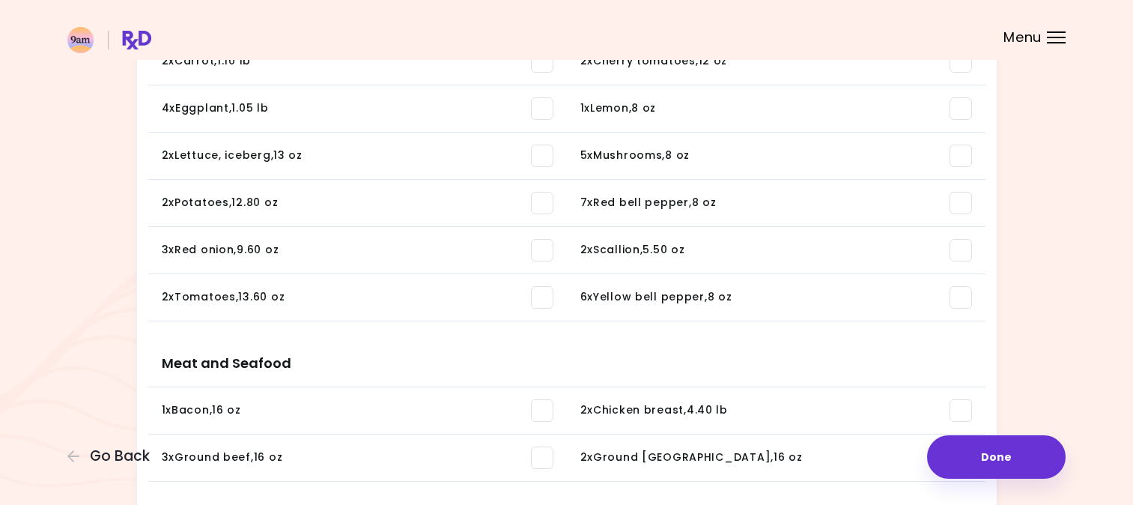
scroll to position [369, 0]
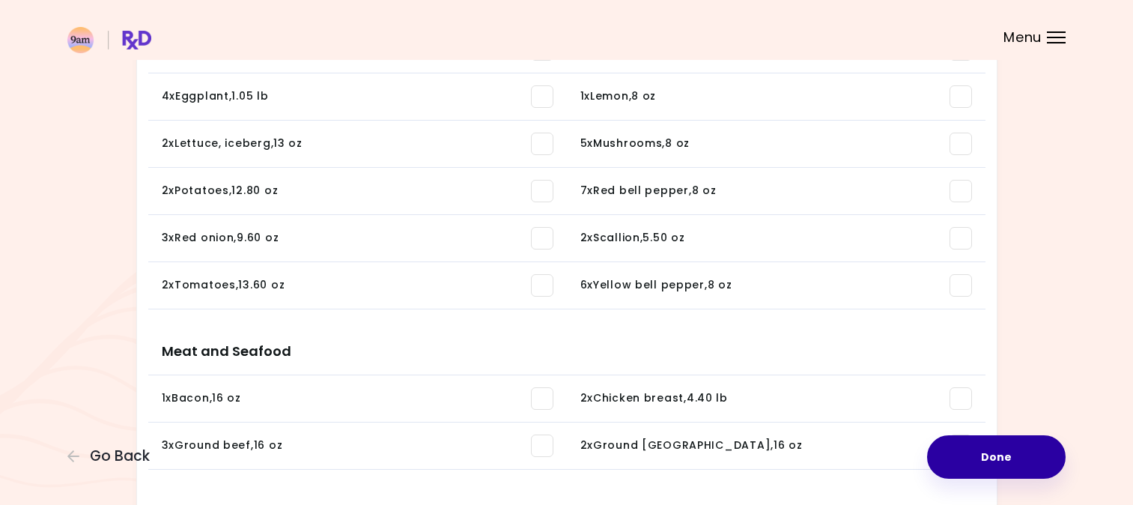
click at [971, 460] on button "Done" at bounding box center [996, 456] width 139 height 43
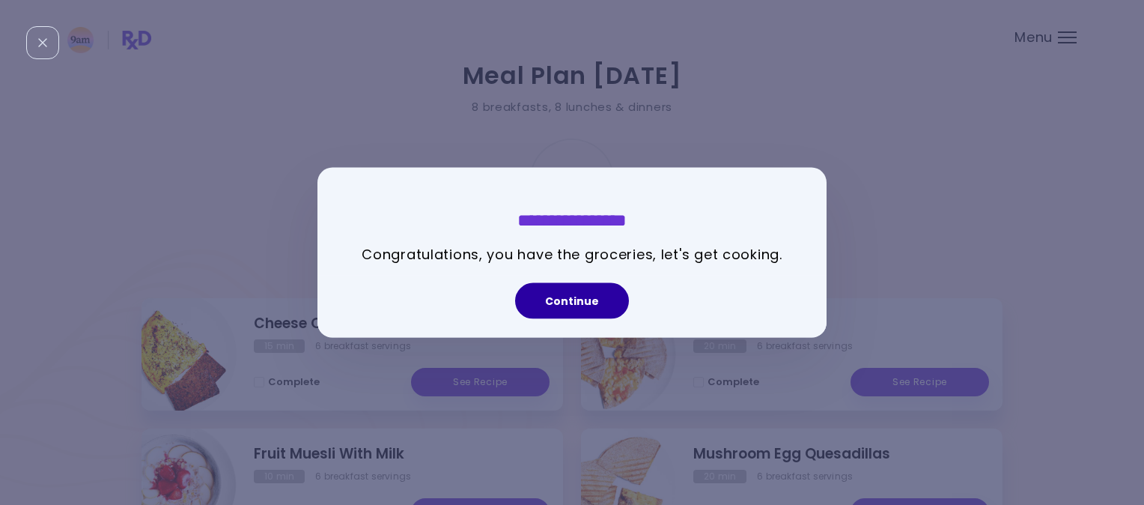
click at [547, 308] on button "Continue" at bounding box center [572, 300] width 114 height 36
